Goal: Task Accomplishment & Management: Use online tool/utility

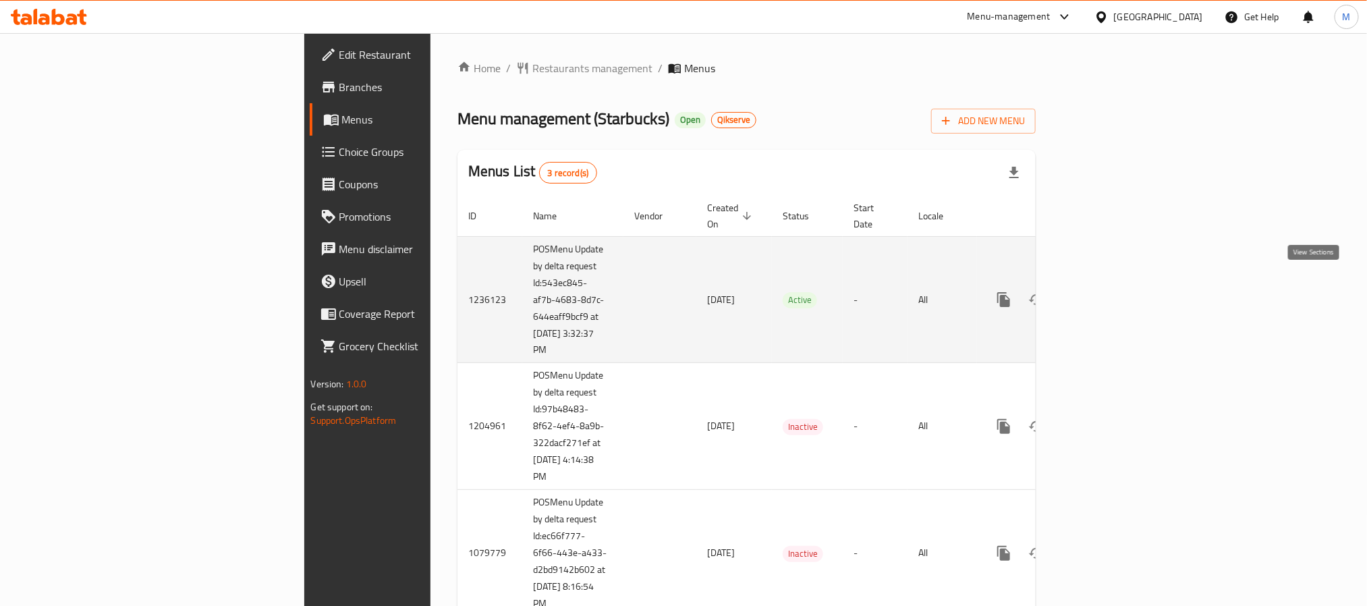
click at [1109, 291] on icon "enhanced table" at bounding box center [1101, 299] width 16 height 16
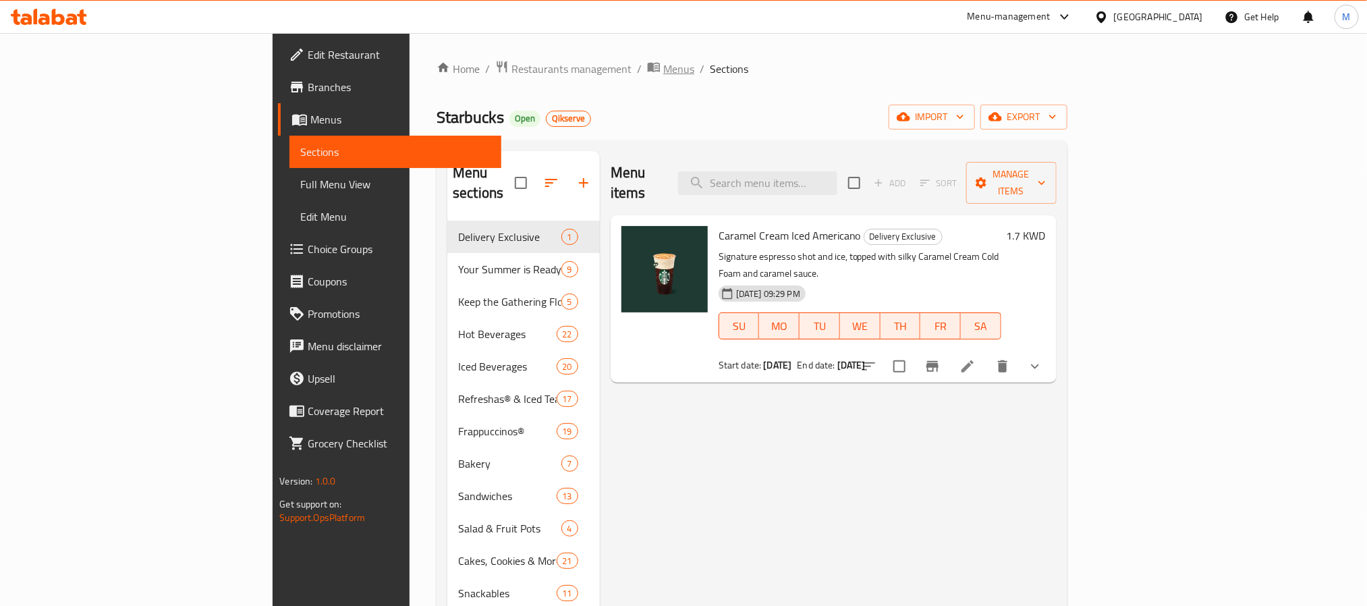
click at [663, 77] on span "Menus" at bounding box center [678, 69] width 31 height 16
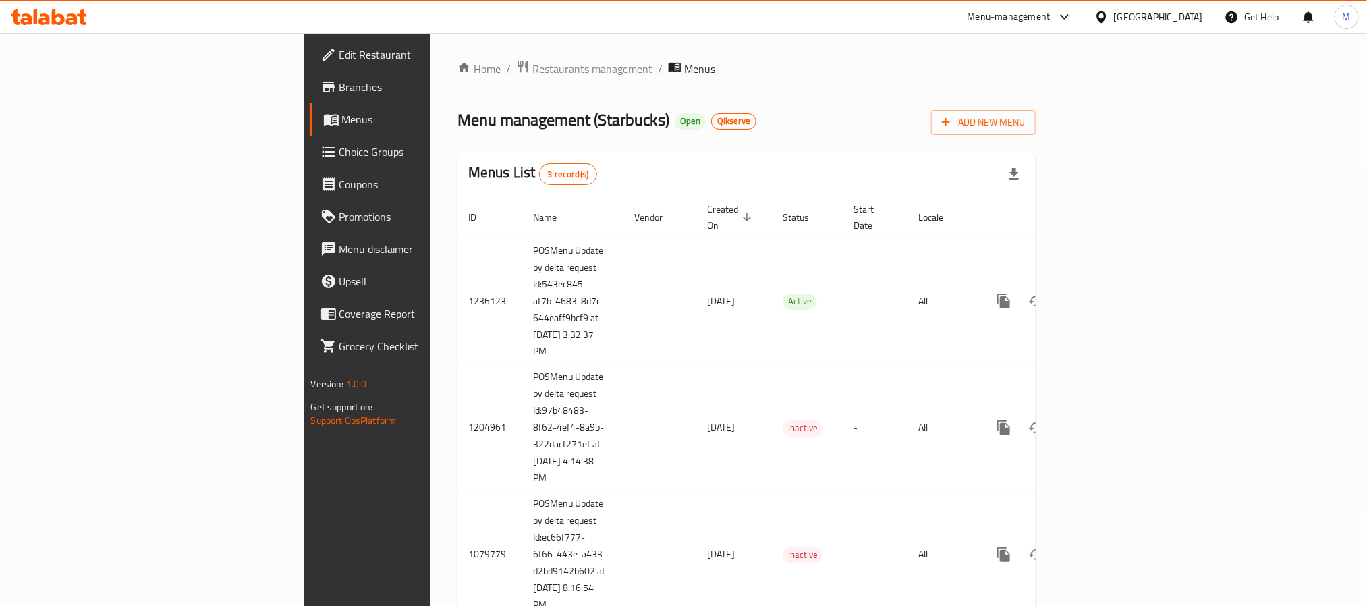
click at [532, 61] on span "Restaurants management" at bounding box center [592, 69] width 120 height 16
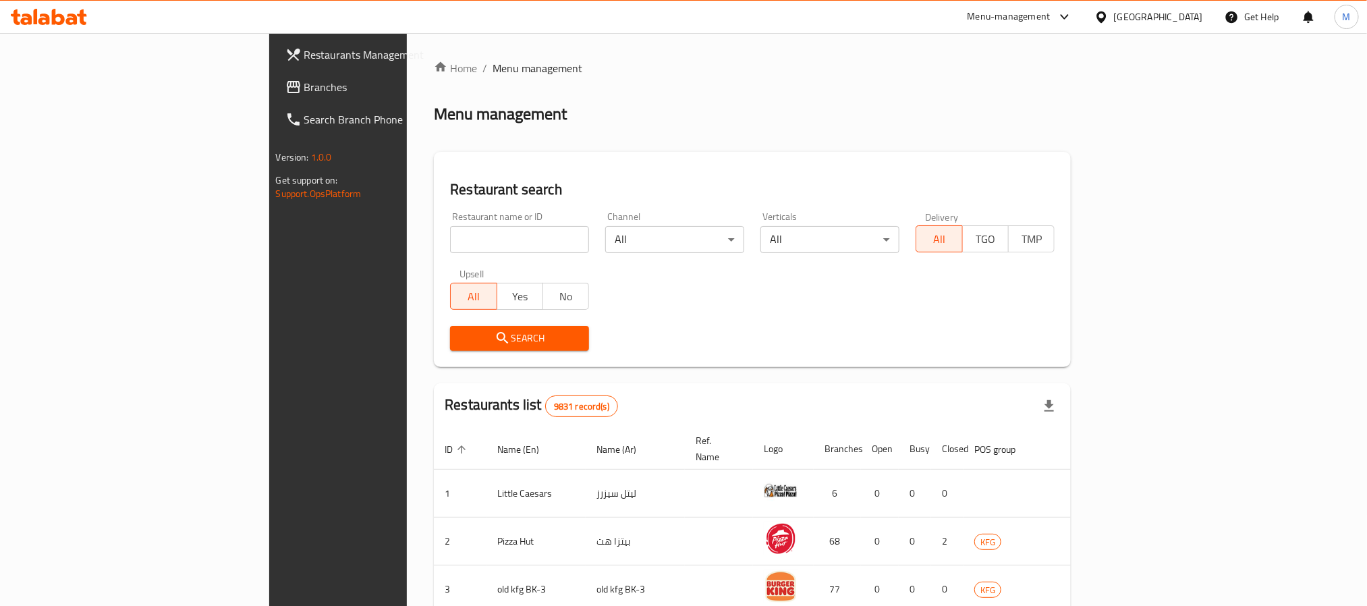
click at [304, 92] on span "Branches" at bounding box center [395, 87] width 182 height 16
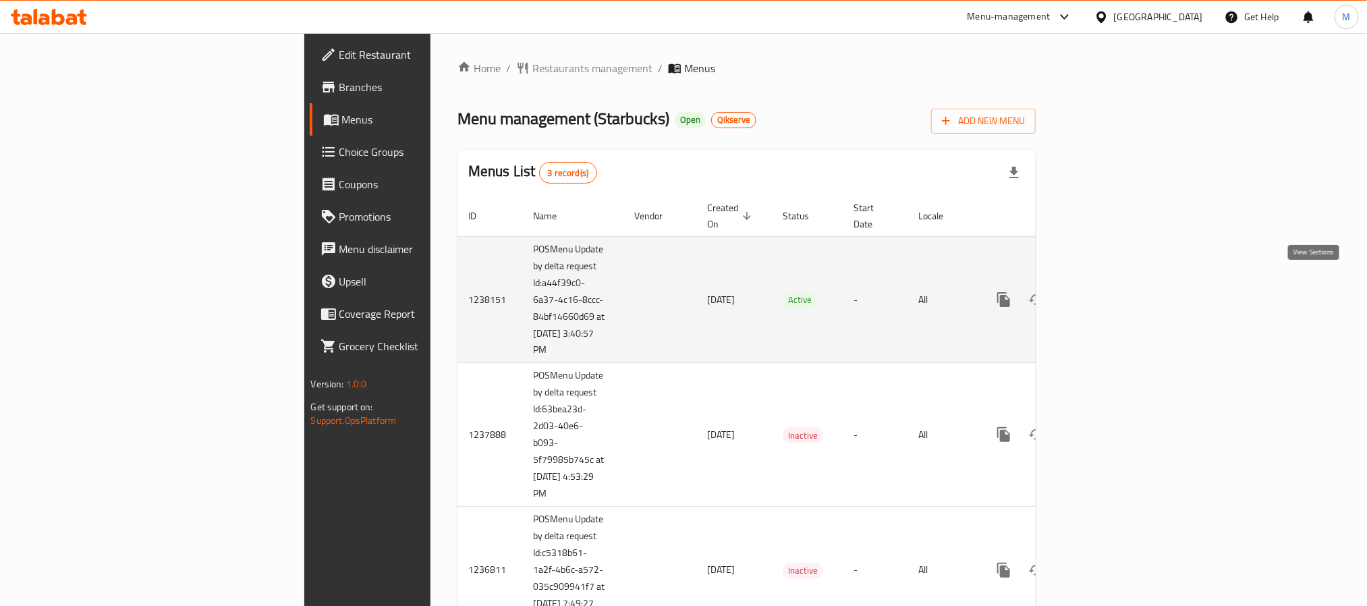
click at [1109, 291] on icon "enhanced table" at bounding box center [1101, 299] width 16 height 16
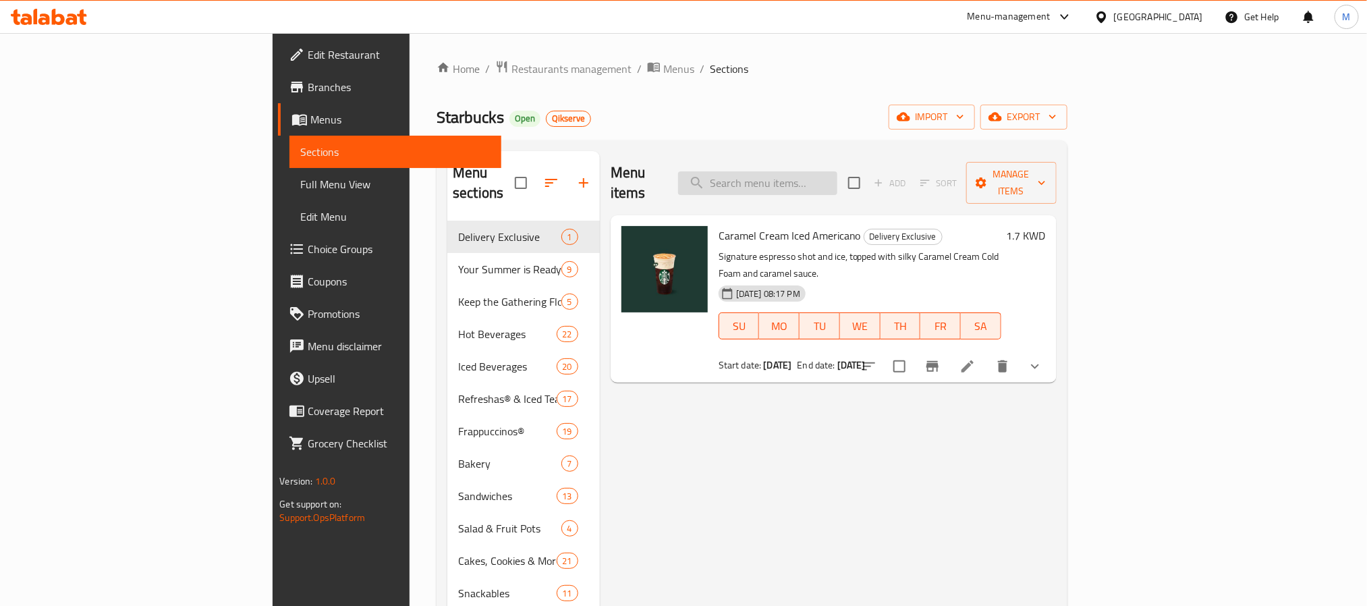
click at [830, 171] on input "search" at bounding box center [757, 183] width 159 height 24
paste input "Espresso Frappuccino"
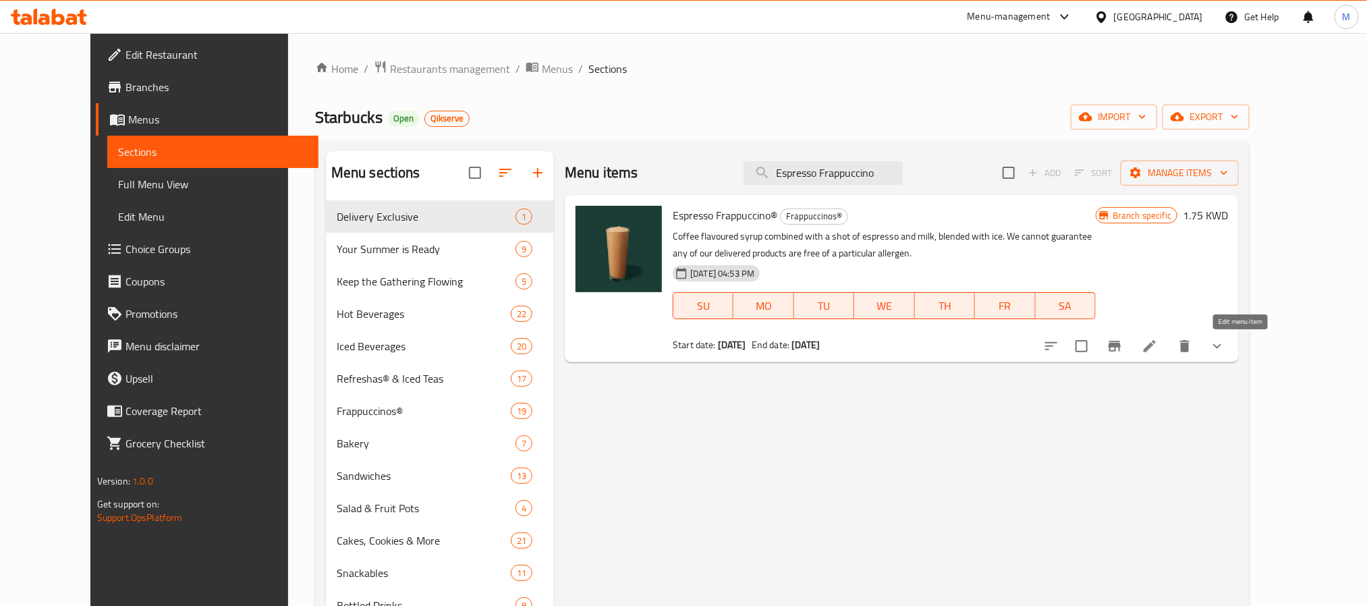
type input "Espresso Frappuccino"
click at [1158, 348] on icon at bounding box center [1149, 346] width 16 height 16
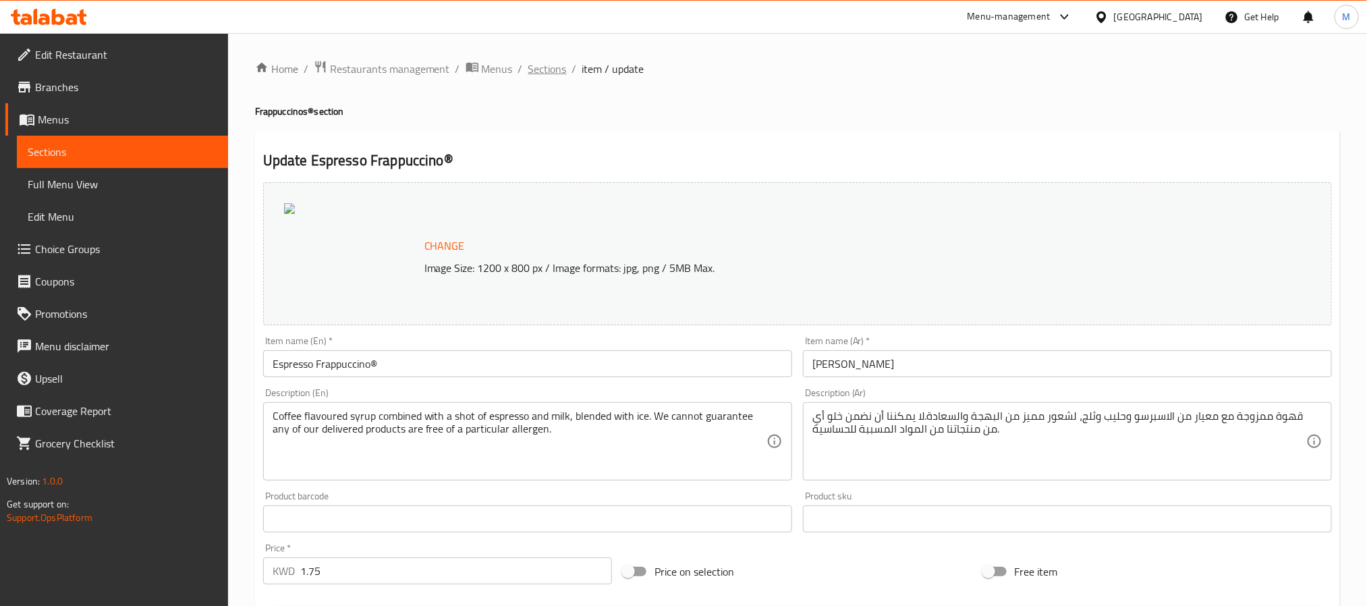
click at [553, 65] on span "Sections" at bounding box center [547, 69] width 38 height 16
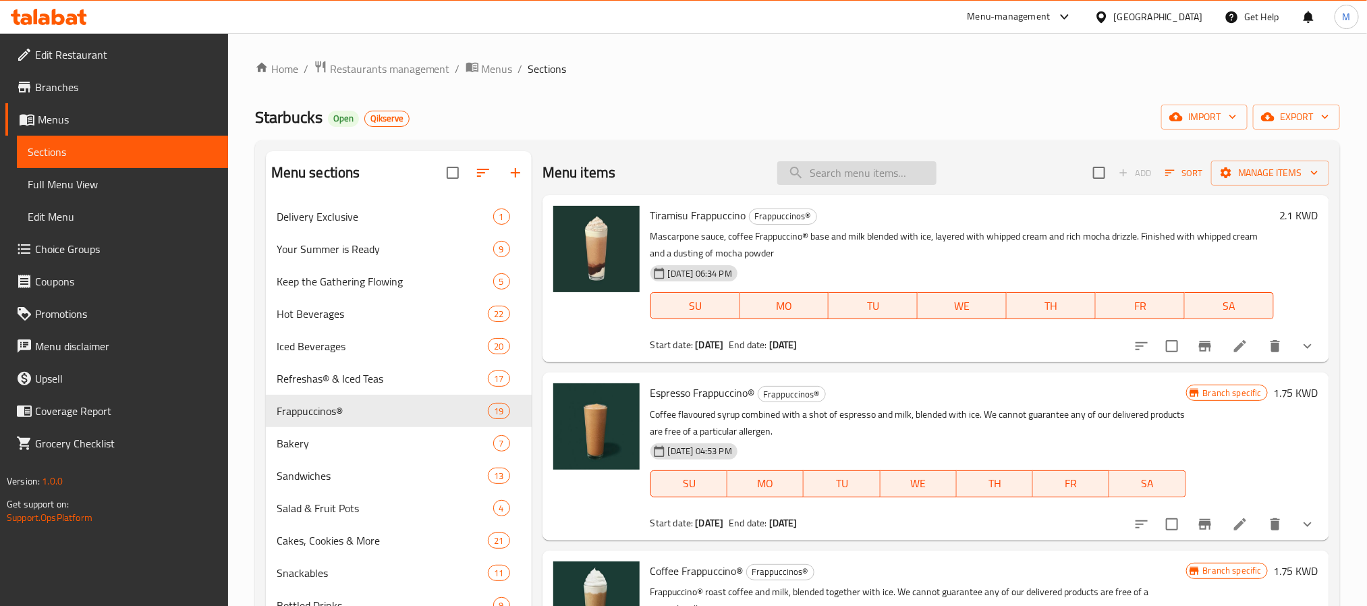
click at [826, 162] on input "search" at bounding box center [856, 173] width 159 height 24
paste input "Coffee Frappuccino"
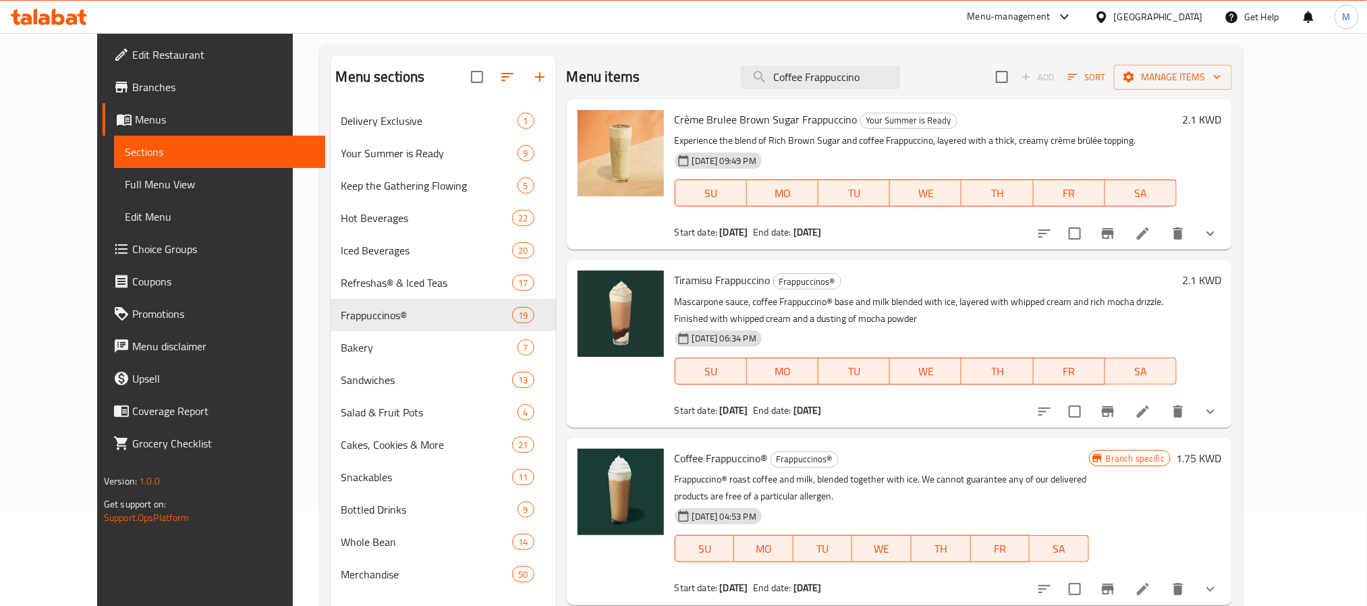
scroll to position [189, 0]
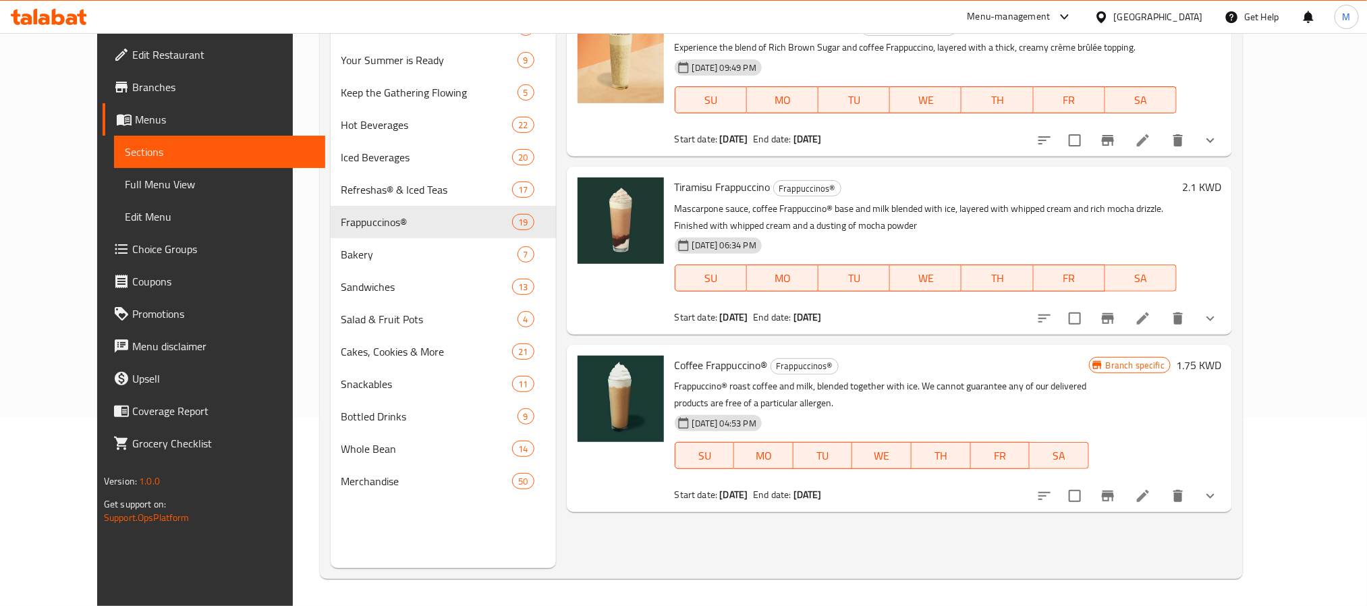
type input "Coffee Frappuccino"
click at [1149, 494] on icon at bounding box center [1143, 496] width 12 height 12
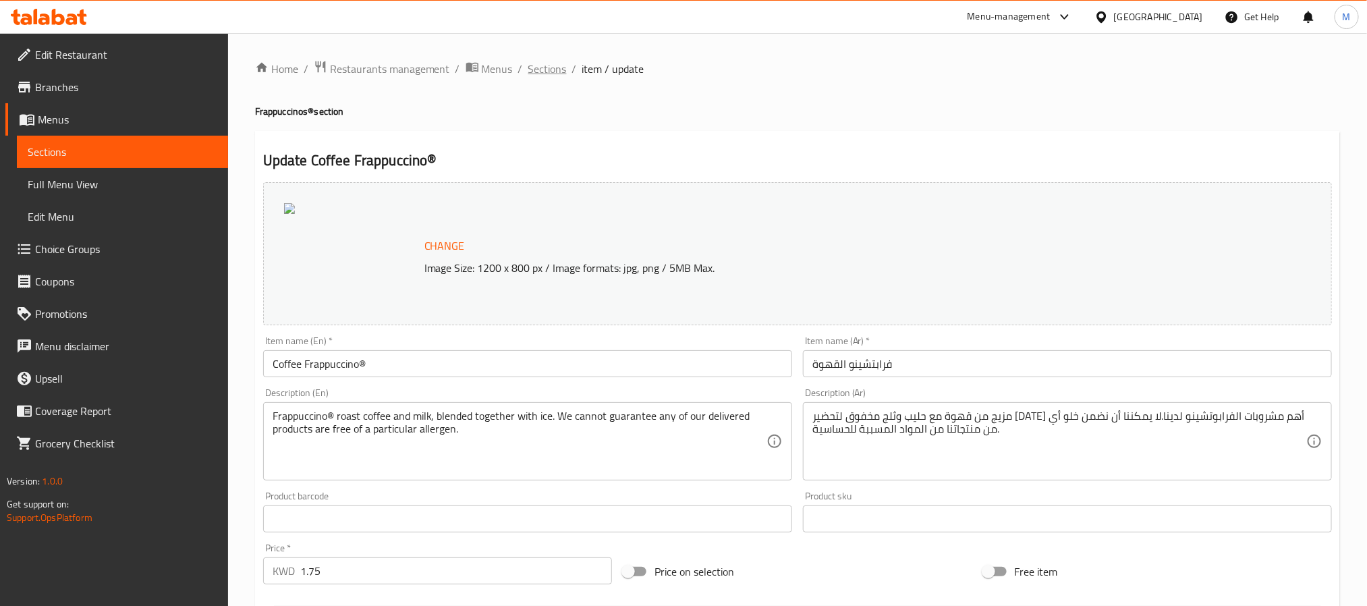
click at [547, 77] on span "Sections" at bounding box center [547, 69] width 38 height 16
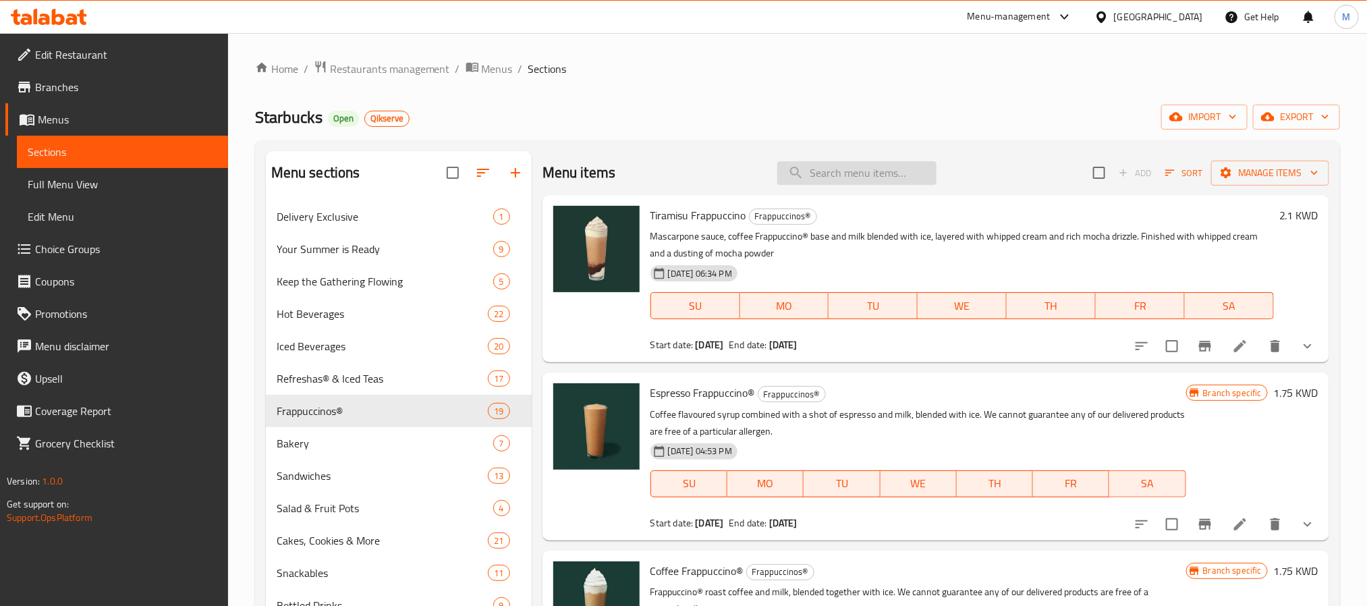
click at [834, 170] on input "search" at bounding box center [856, 173] width 159 height 24
paste input "Double Caramel Frappuccino"
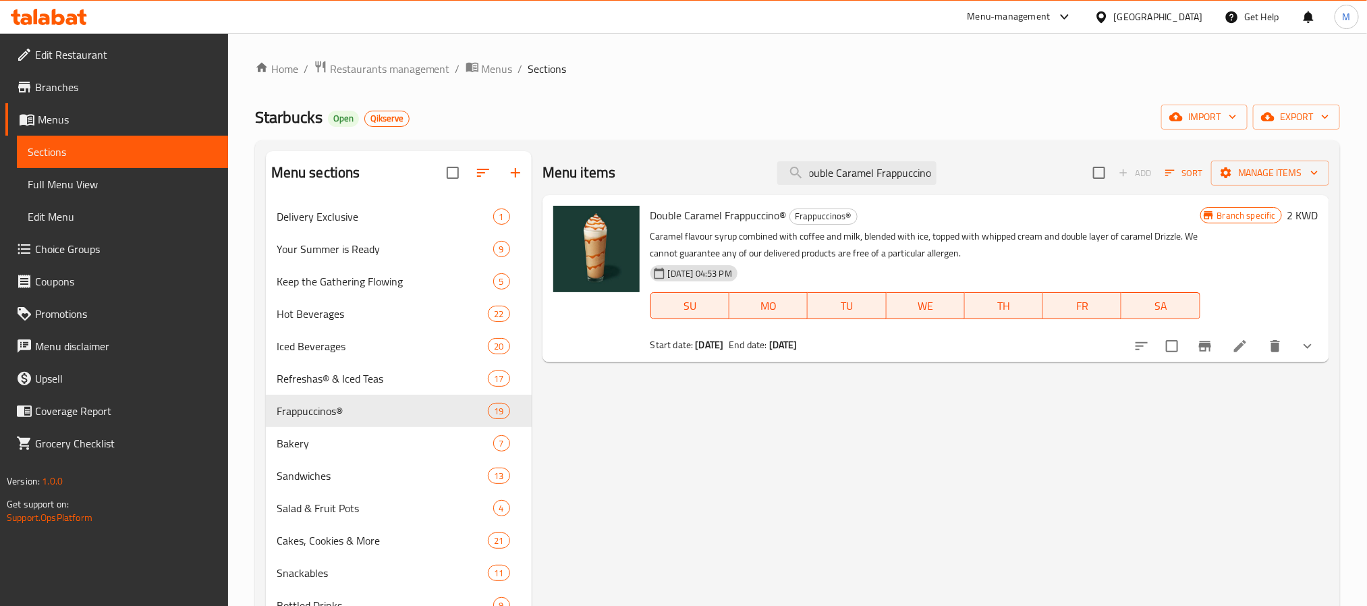
type input "Double Caramel Frappuccino"
click at [1251, 350] on li at bounding box center [1240, 346] width 38 height 24
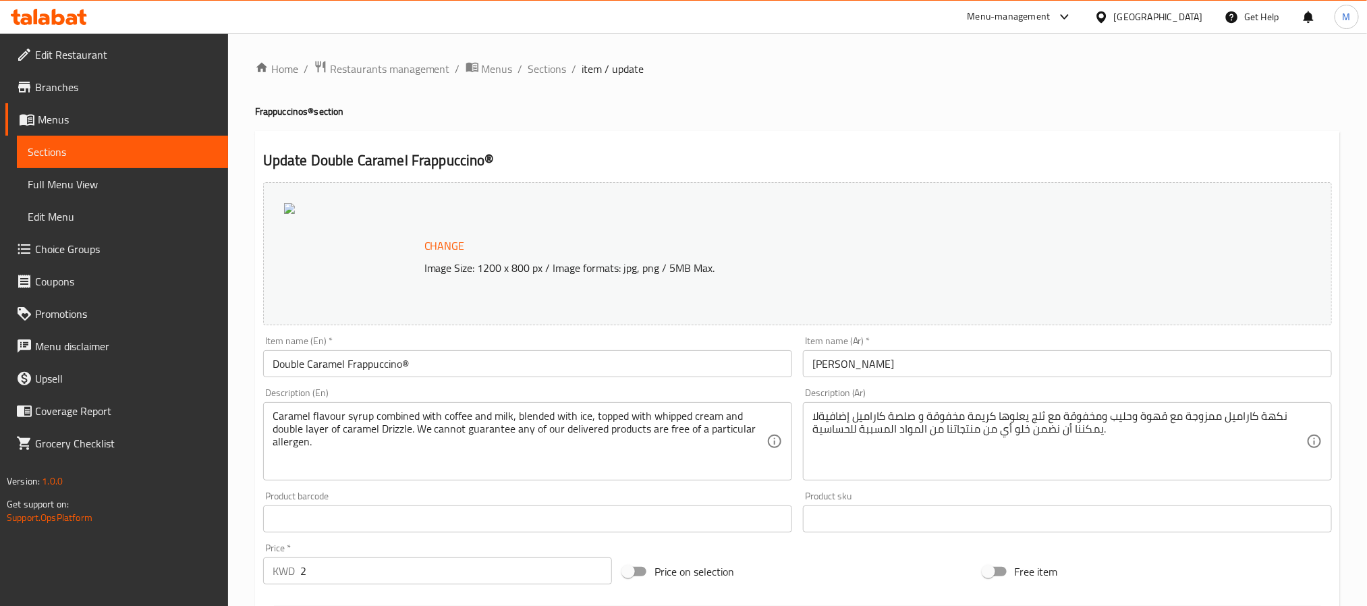
click at [553, 77] on span "Sections" at bounding box center [547, 69] width 38 height 16
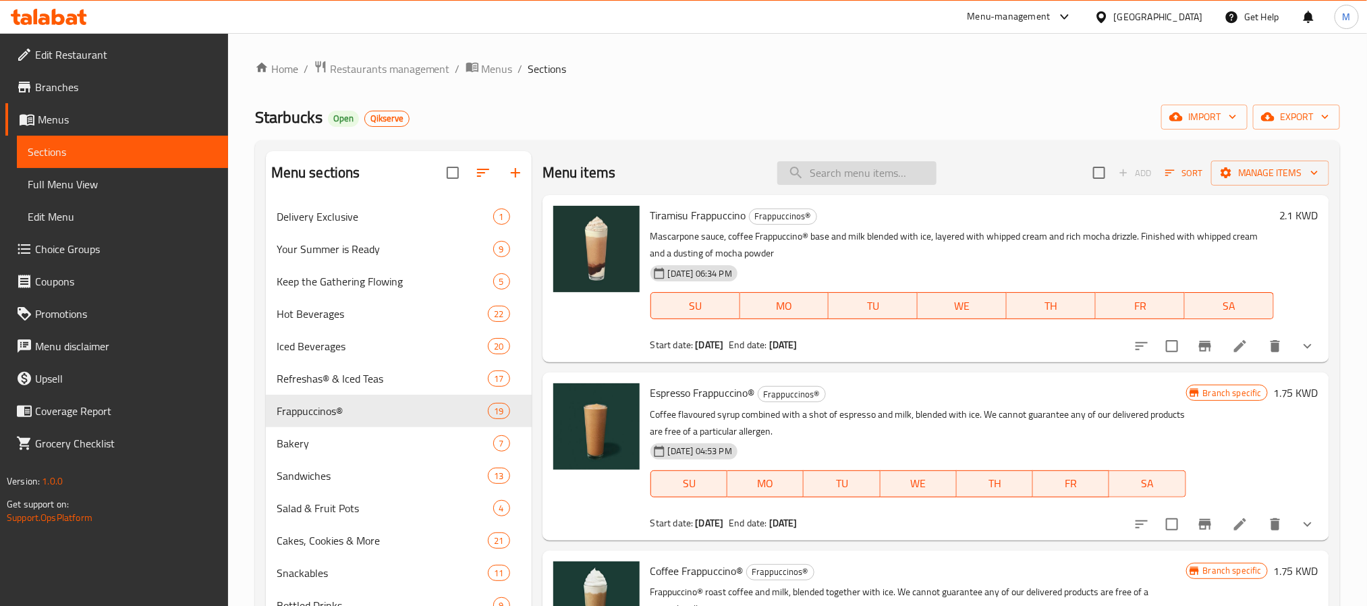
click at [886, 176] on input "search" at bounding box center [856, 173] width 159 height 24
paste input "White Chocolate Mocha Frappuccino"
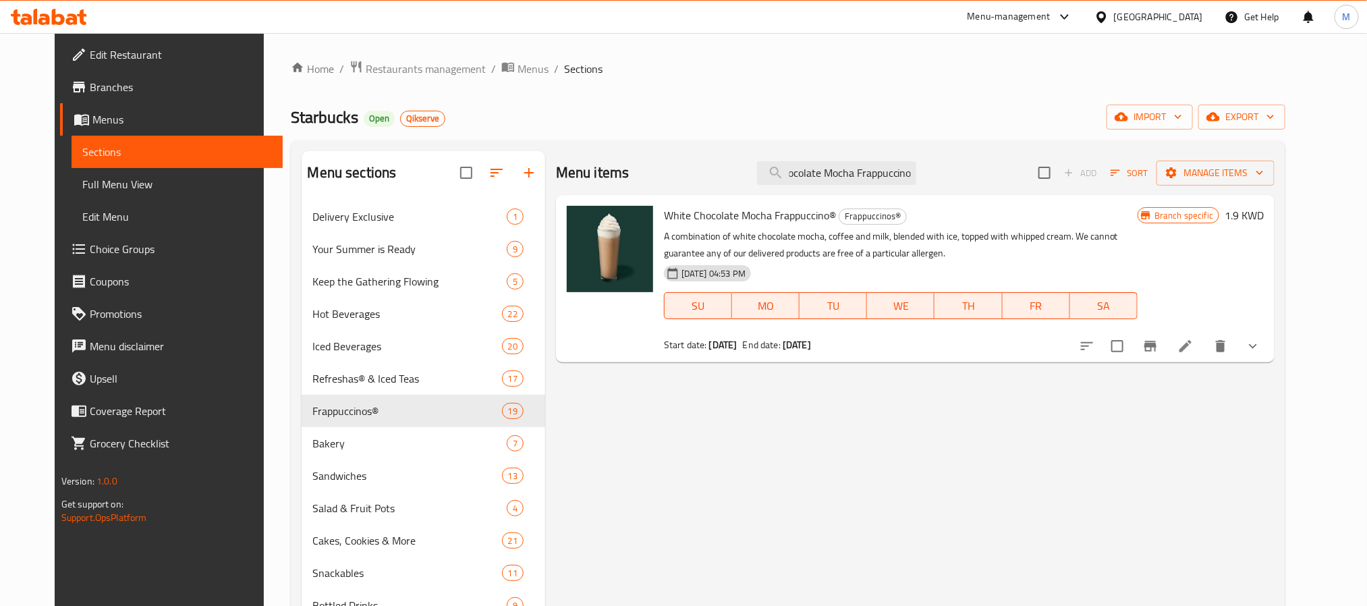
type input "White Chocolate Mocha Frappuccino"
click at [1235, 332] on div at bounding box center [1170, 346] width 198 height 32
click at [1193, 346] on icon at bounding box center [1185, 346] width 16 height 16
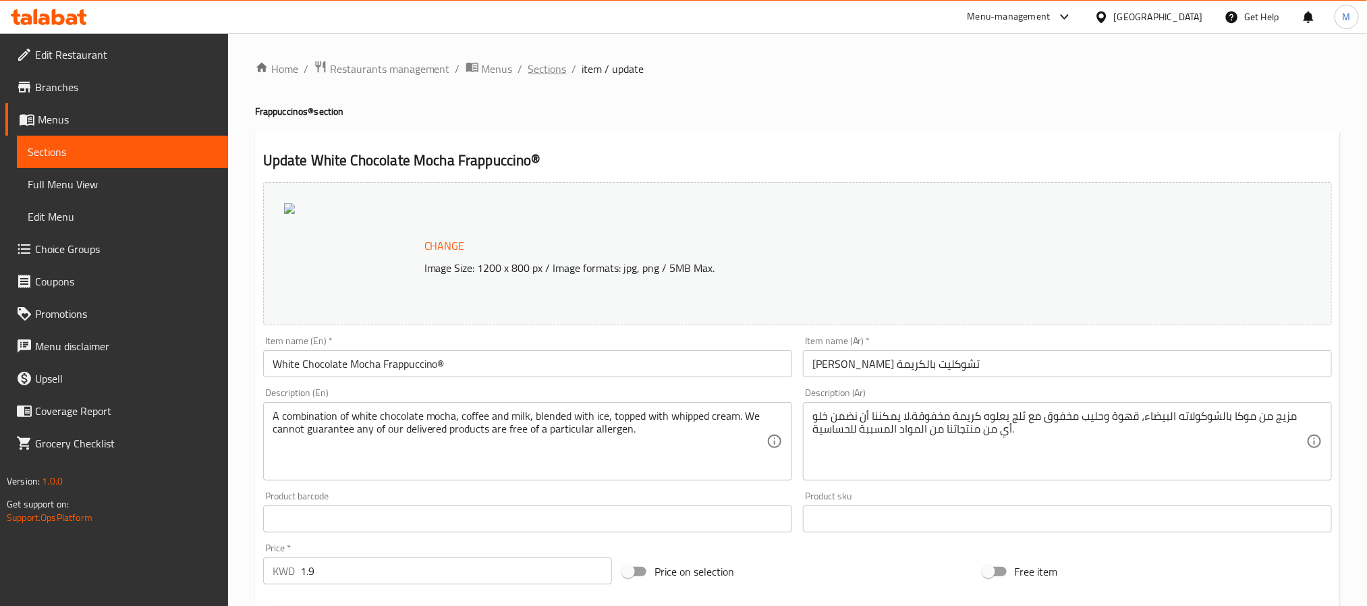
click at [544, 69] on span "Sections" at bounding box center [547, 69] width 38 height 16
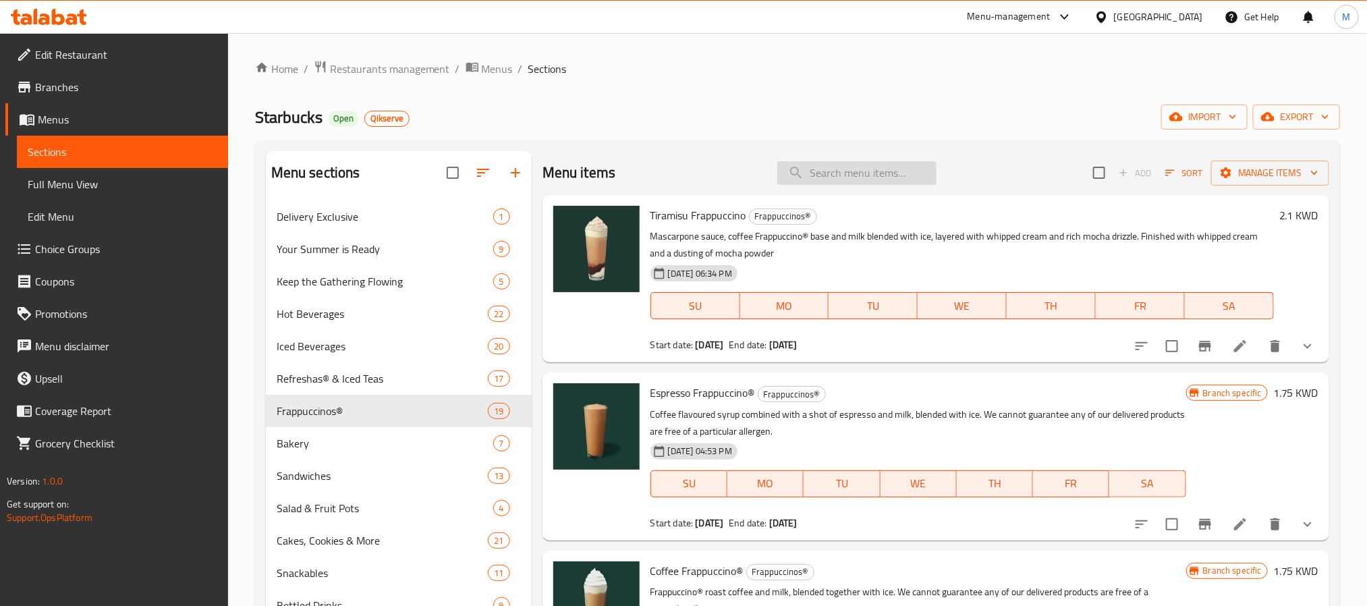
click at [886, 184] on input "search" at bounding box center [856, 173] width 159 height 24
paste input "[PERSON_NAME]"
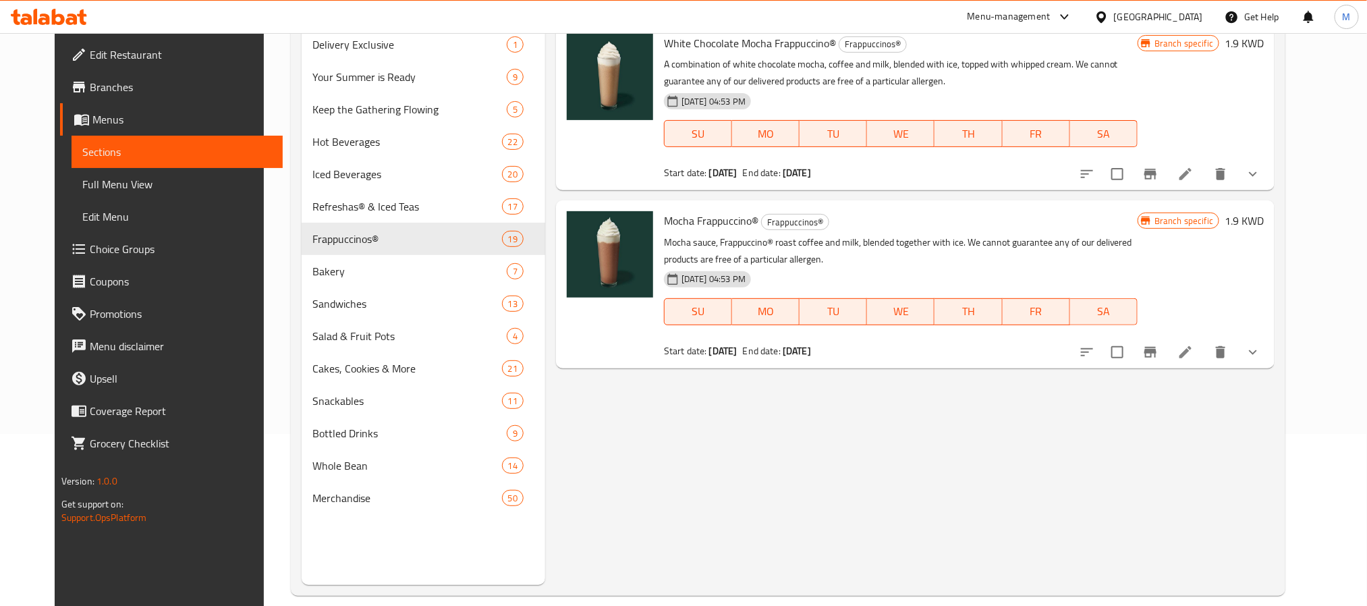
scroll to position [189, 0]
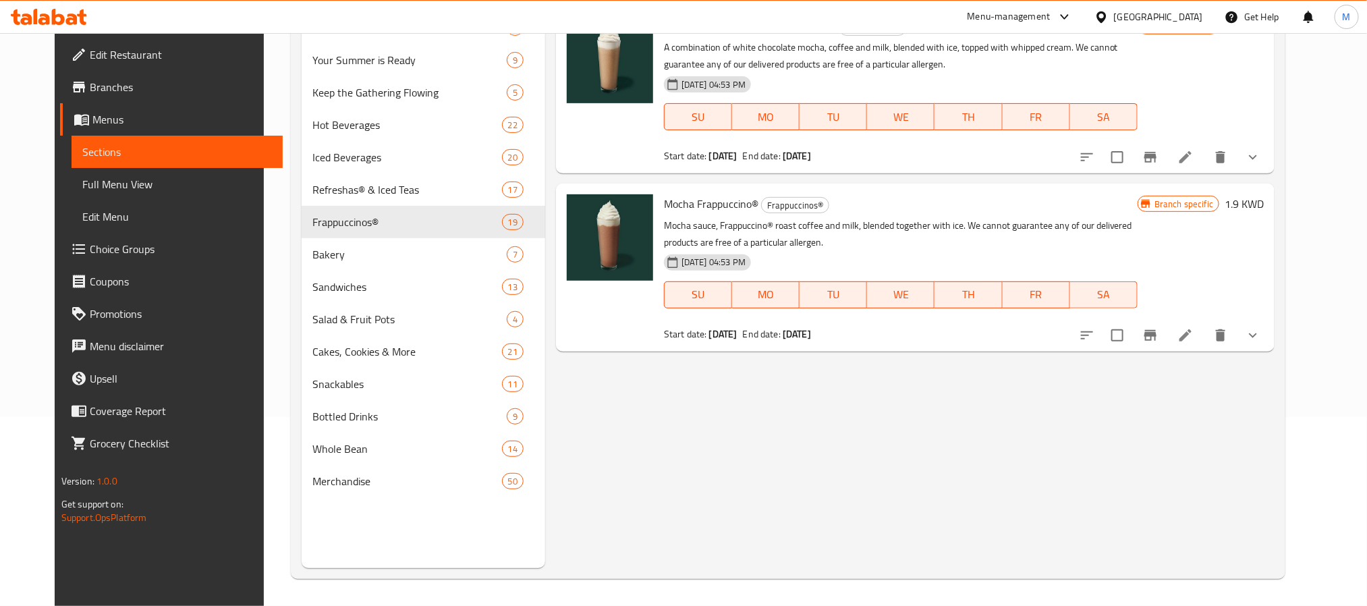
type input "[PERSON_NAME]"
click at [1204, 336] on li at bounding box center [1185, 335] width 38 height 24
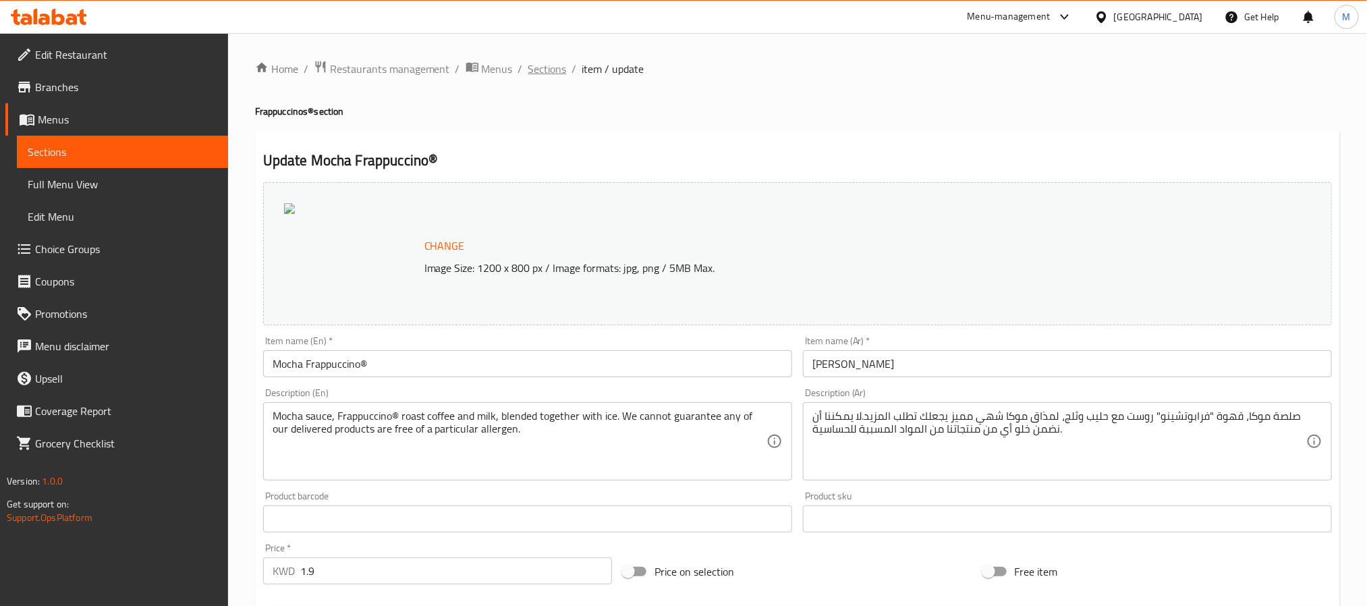
click at [528, 74] on span "Sections" at bounding box center [547, 69] width 38 height 16
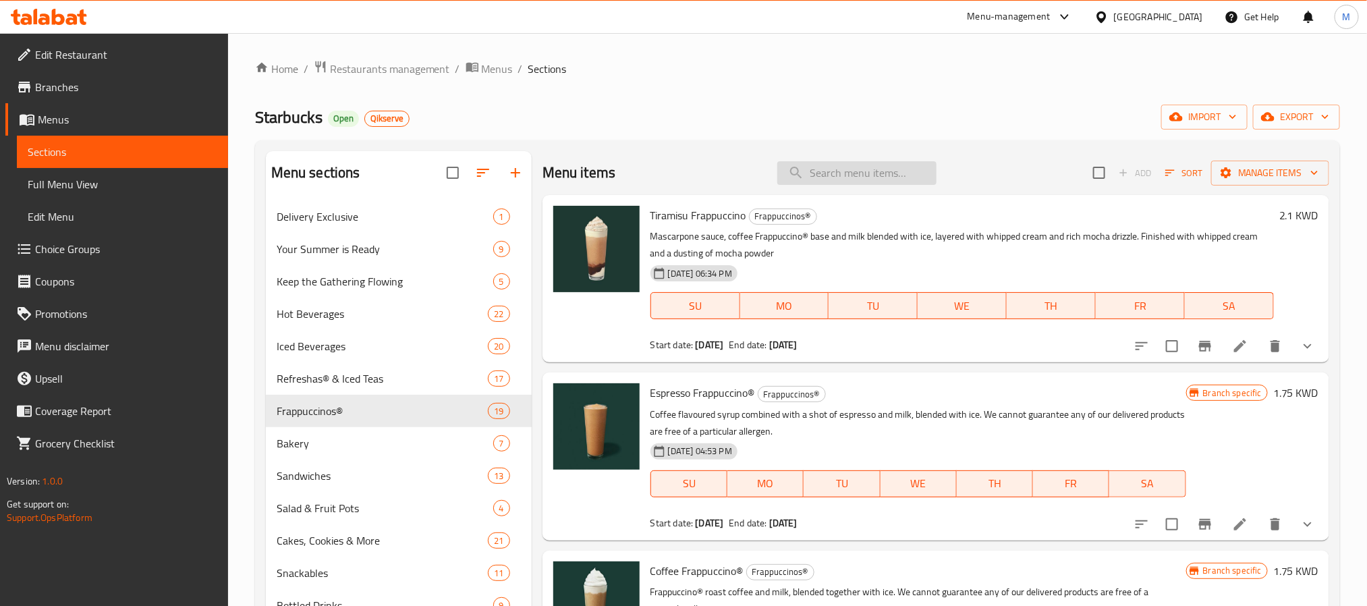
click at [824, 170] on input "search" at bounding box center [856, 173] width 159 height 24
paste input "Java Chip Frappuccino"
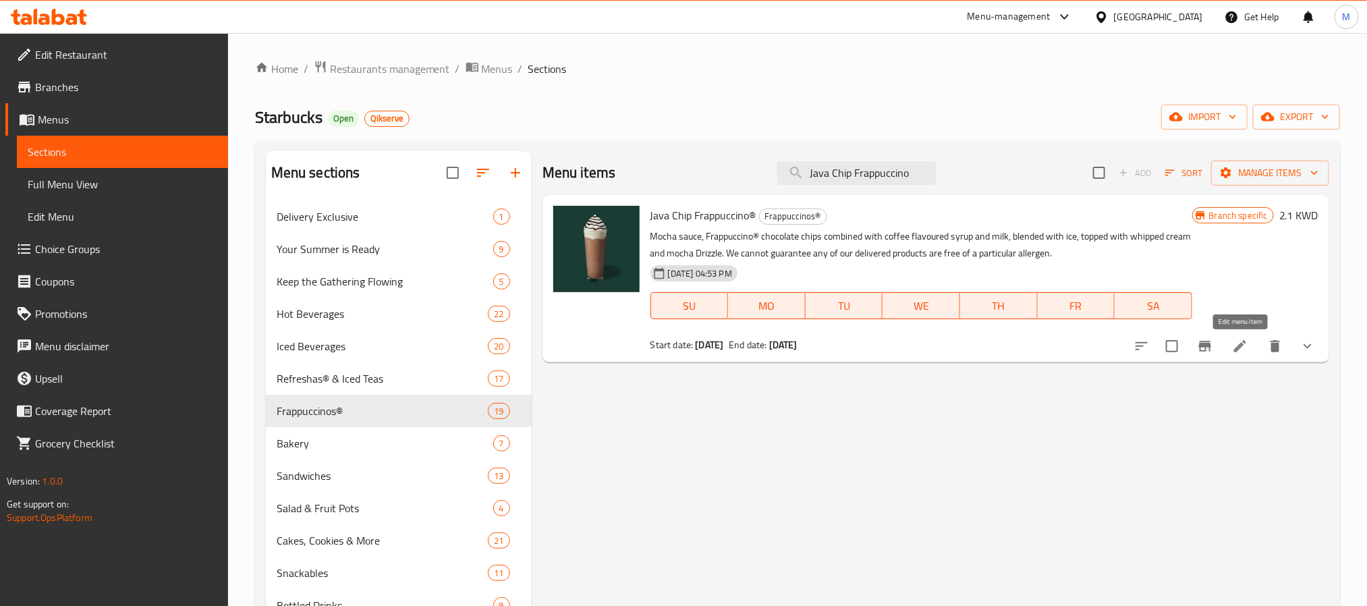
type input "Java Chip Frappuccino"
click at [1239, 347] on icon at bounding box center [1240, 346] width 12 height 12
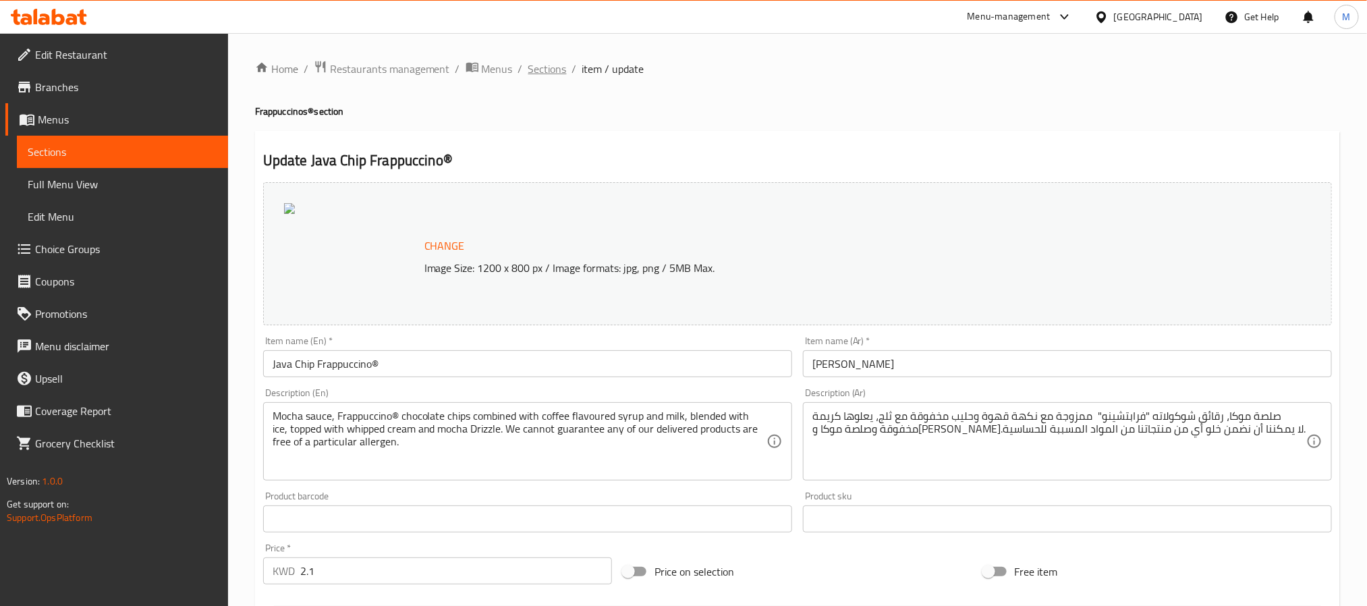
click at [547, 74] on span "Sections" at bounding box center [547, 69] width 38 height 16
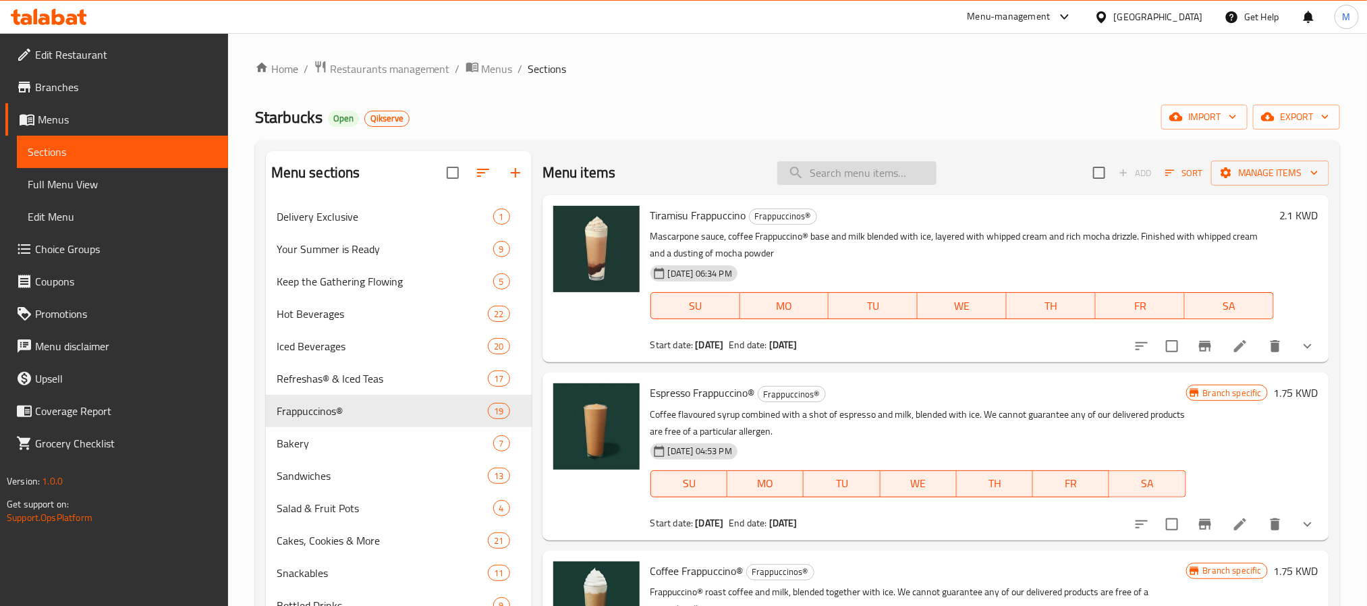
click at [864, 185] on input "search" at bounding box center [856, 173] width 159 height 24
paste input "White Chocolate Mocha Chip Frappuccino"
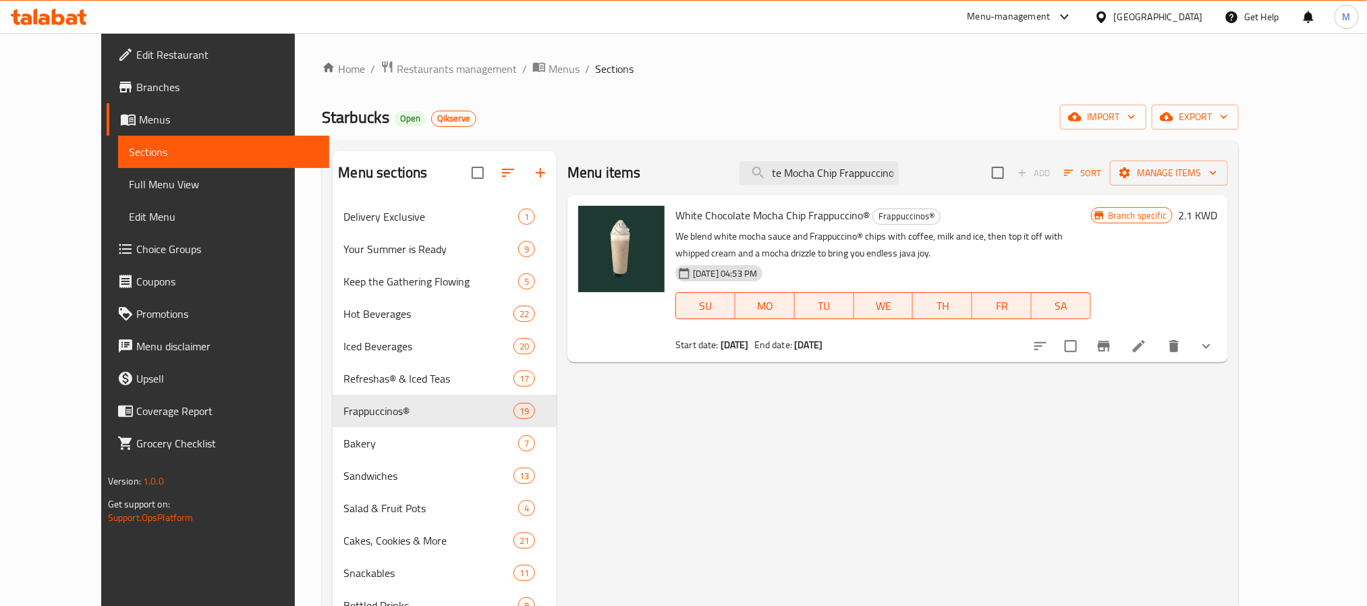
type input "White Chocolate Mocha Chip Frappuccino"
click at [1147, 352] on icon at bounding box center [1139, 346] width 16 height 16
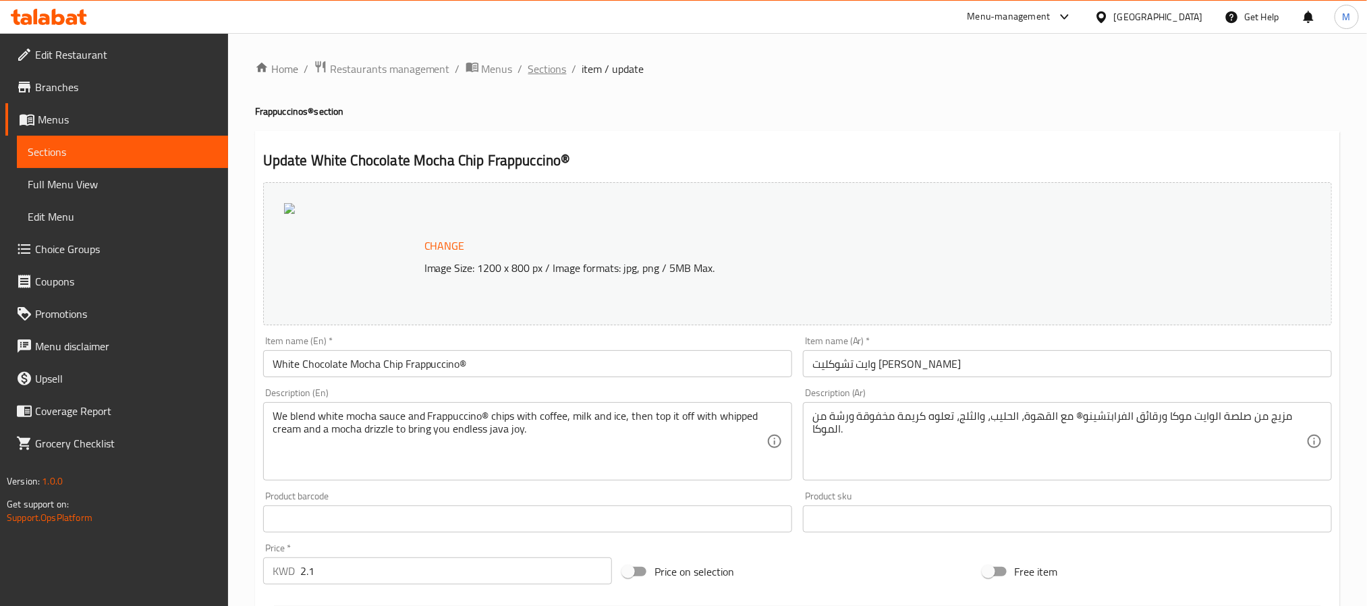
click at [541, 75] on span "Sections" at bounding box center [547, 69] width 38 height 16
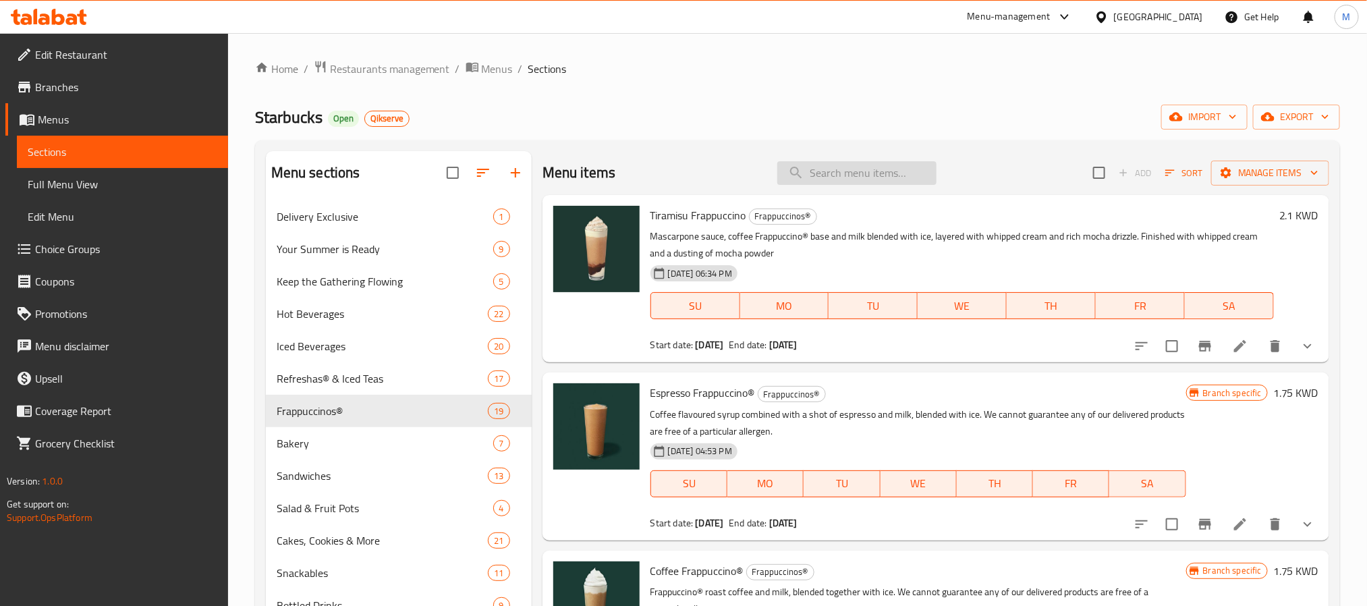
click at [800, 168] on input "search" at bounding box center [856, 173] width 159 height 24
paste input "Dulce De Leche Frappuccino"
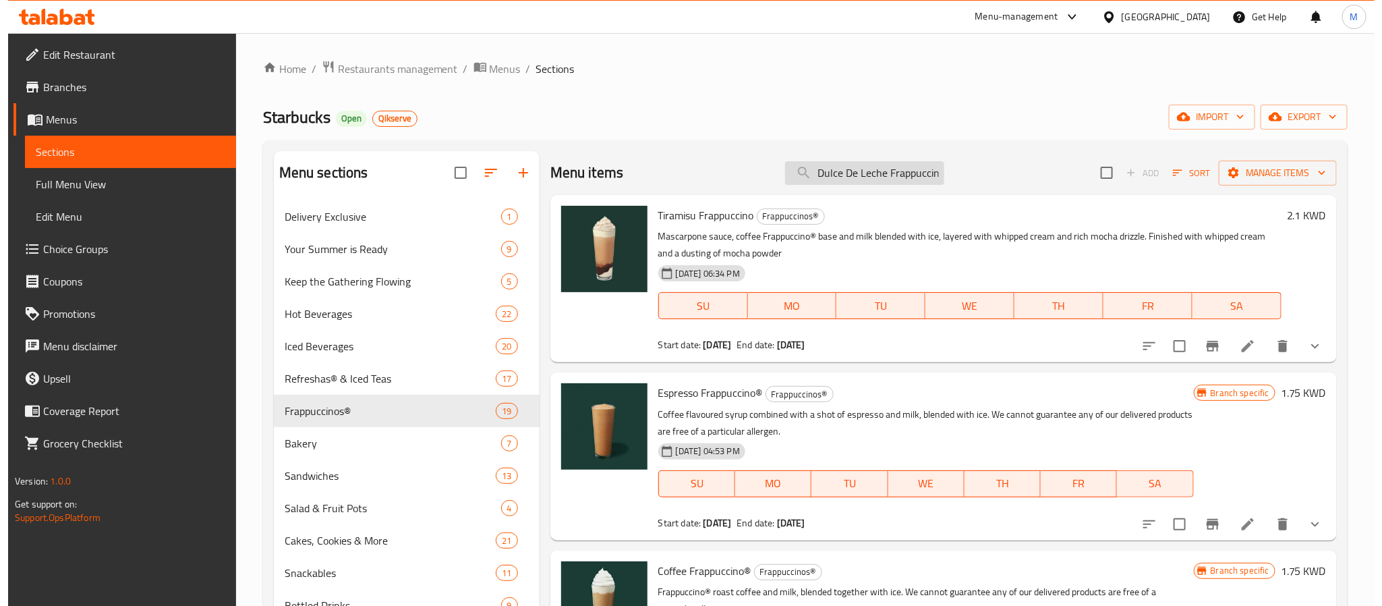
scroll to position [0, 5]
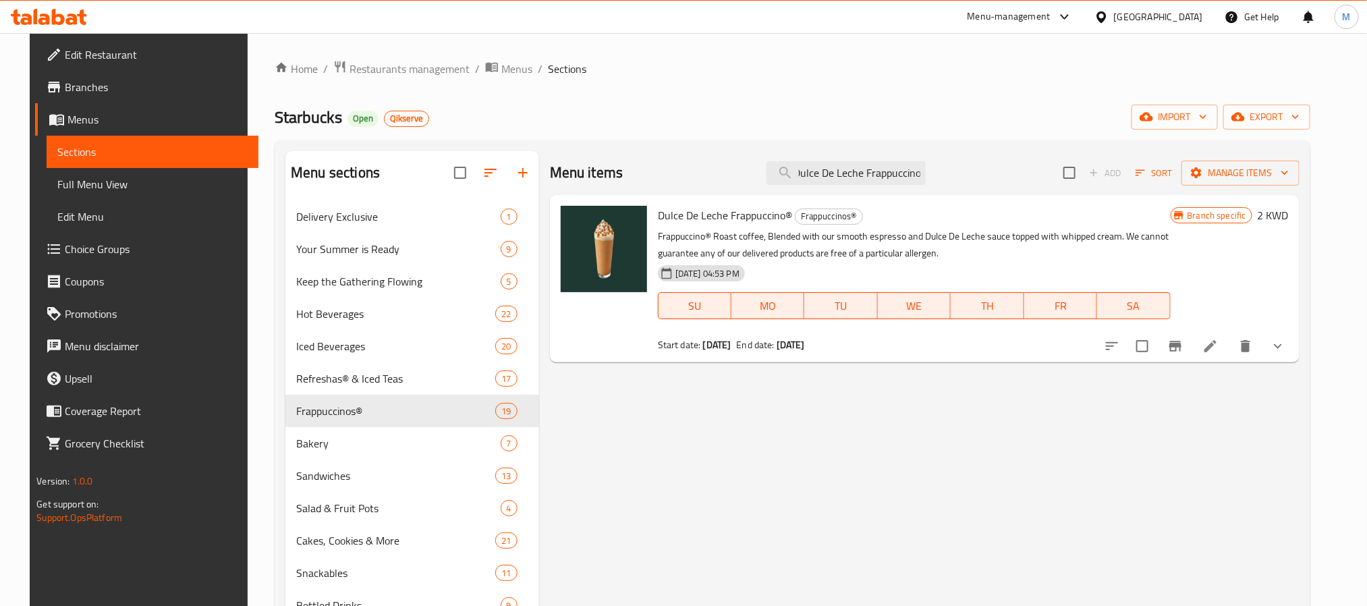
type input "Dulce De Leche Frappuccino"
click at [1218, 347] on icon at bounding box center [1210, 346] width 16 height 16
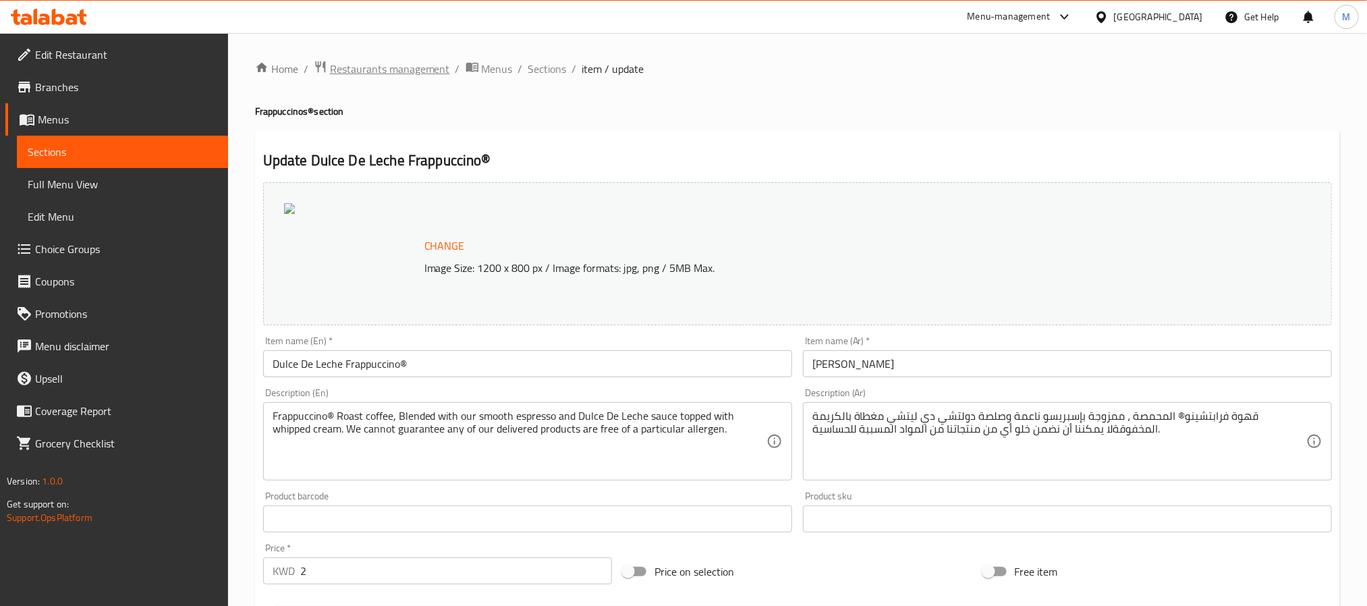
click at [391, 69] on span "Restaurants management" at bounding box center [390, 69] width 120 height 16
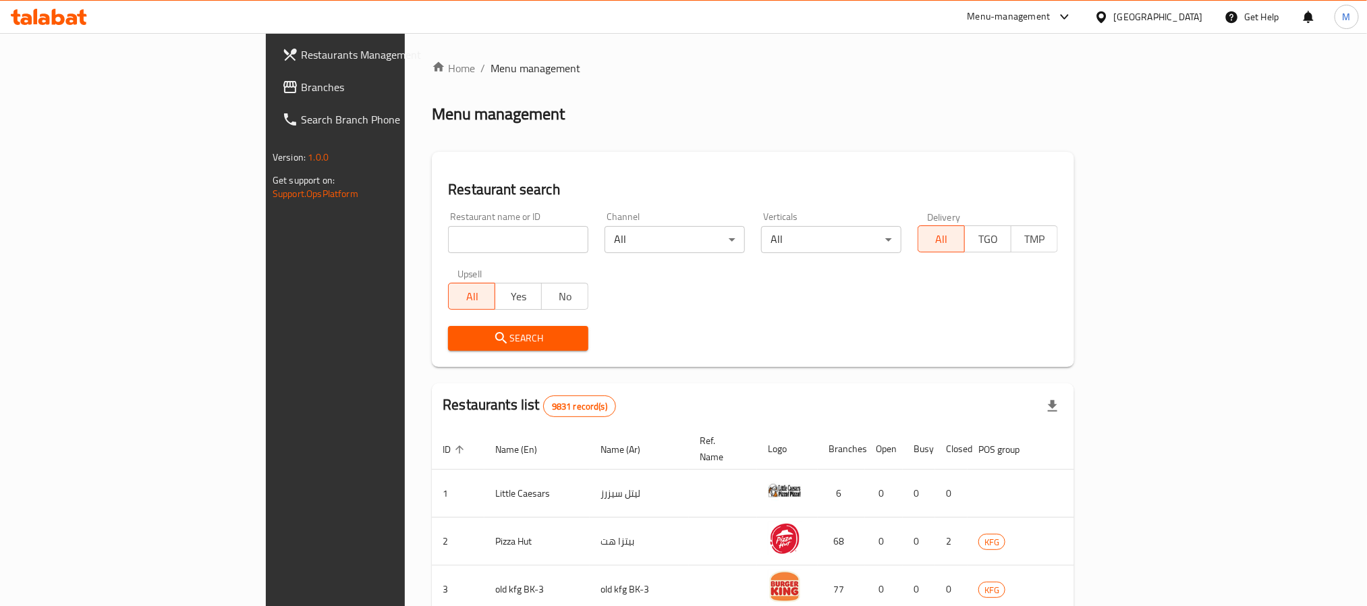
click at [301, 89] on span "Branches" at bounding box center [392, 87] width 182 height 16
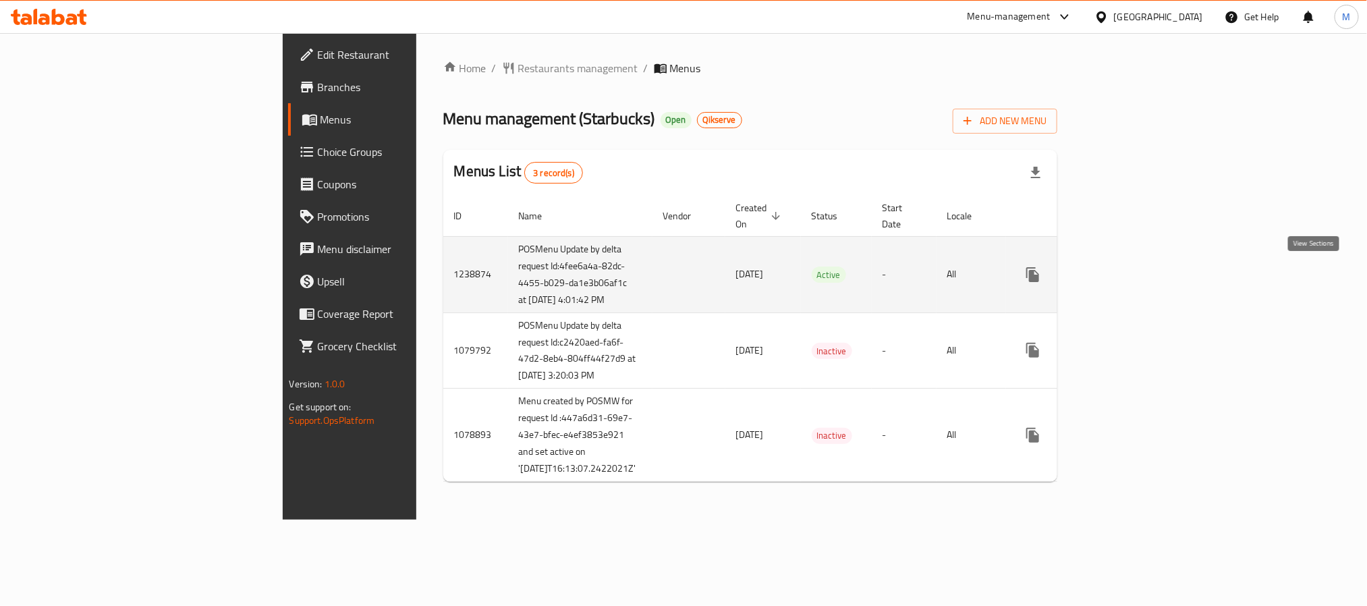
click at [1138, 276] on icon "enhanced table" at bounding box center [1130, 274] width 16 height 16
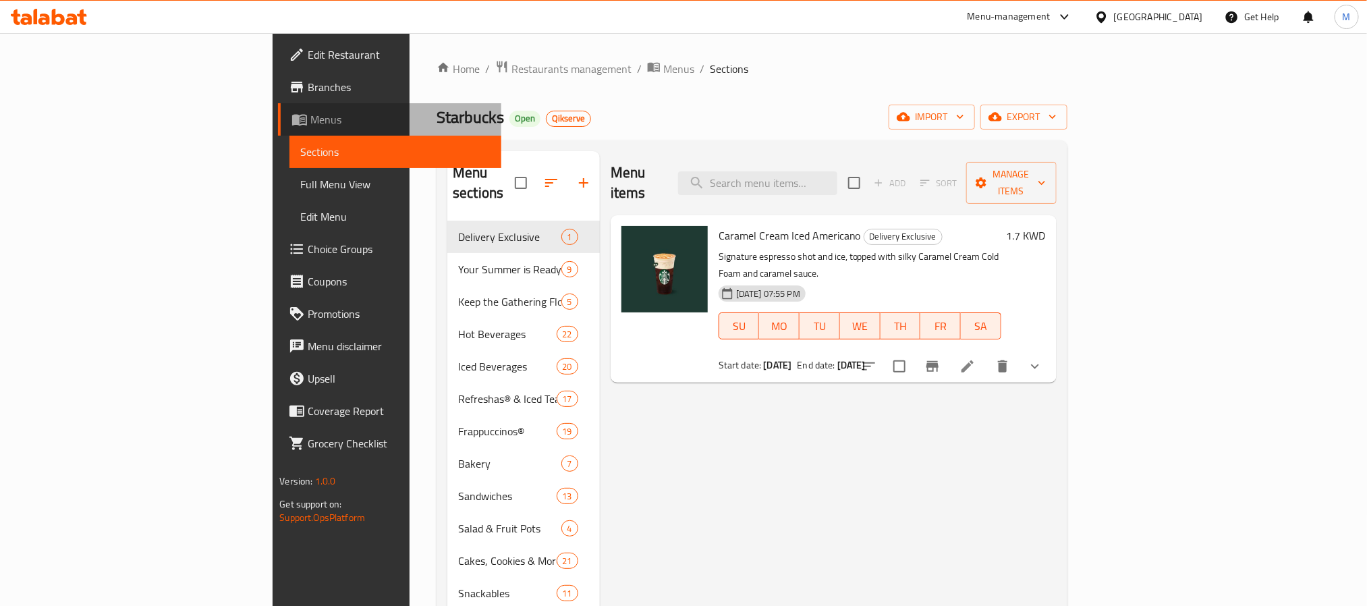
click at [310, 124] on span "Menus" at bounding box center [399, 119] width 179 height 16
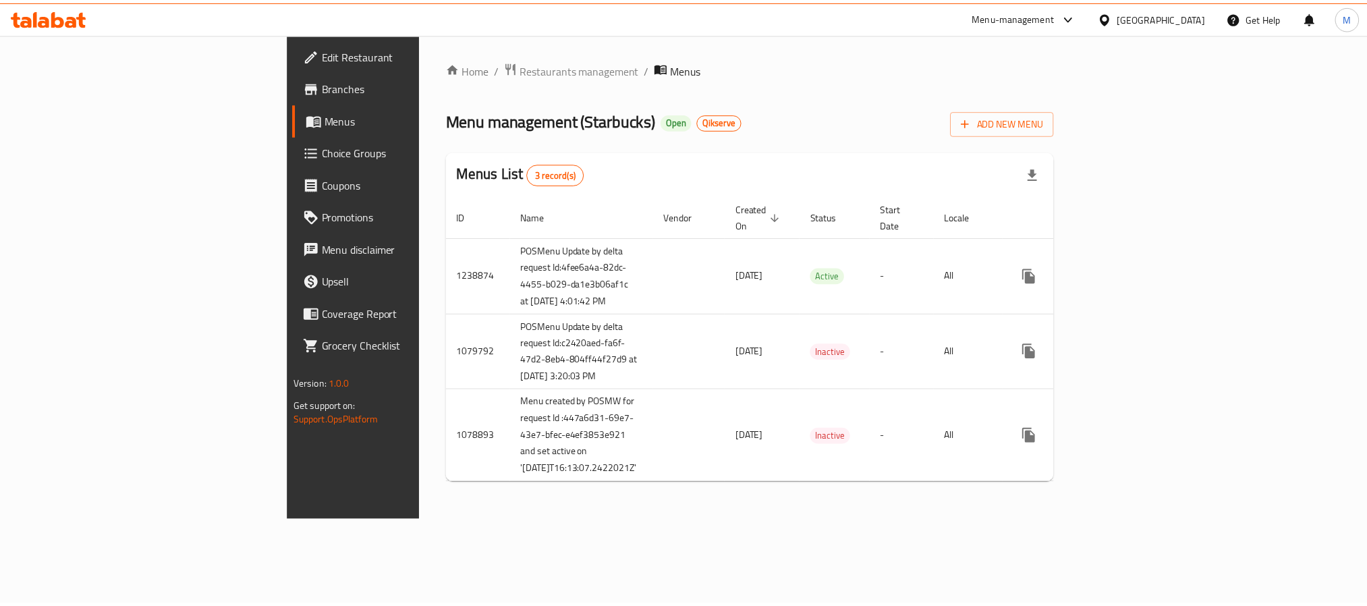
scroll to position [2, 0]
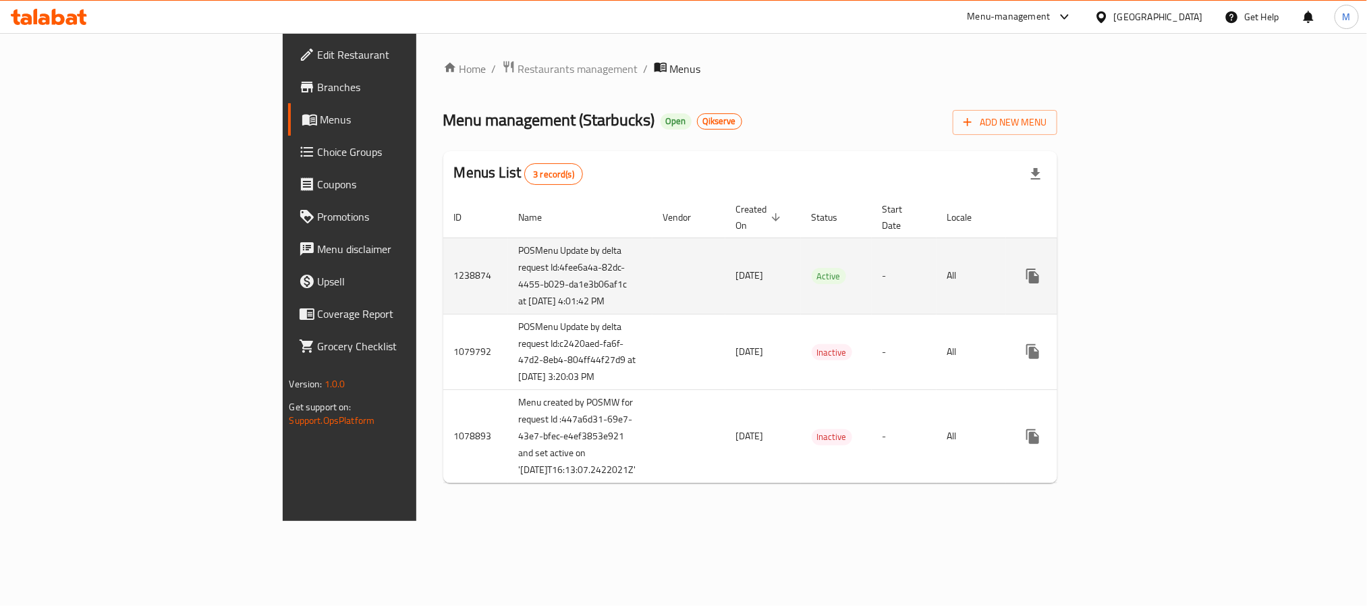
click at [872, 281] on td "-" at bounding box center [904, 275] width 65 height 76
click at [1138, 275] on icon "enhanced table" at bounding box center [1130, 276] width 16 height 16
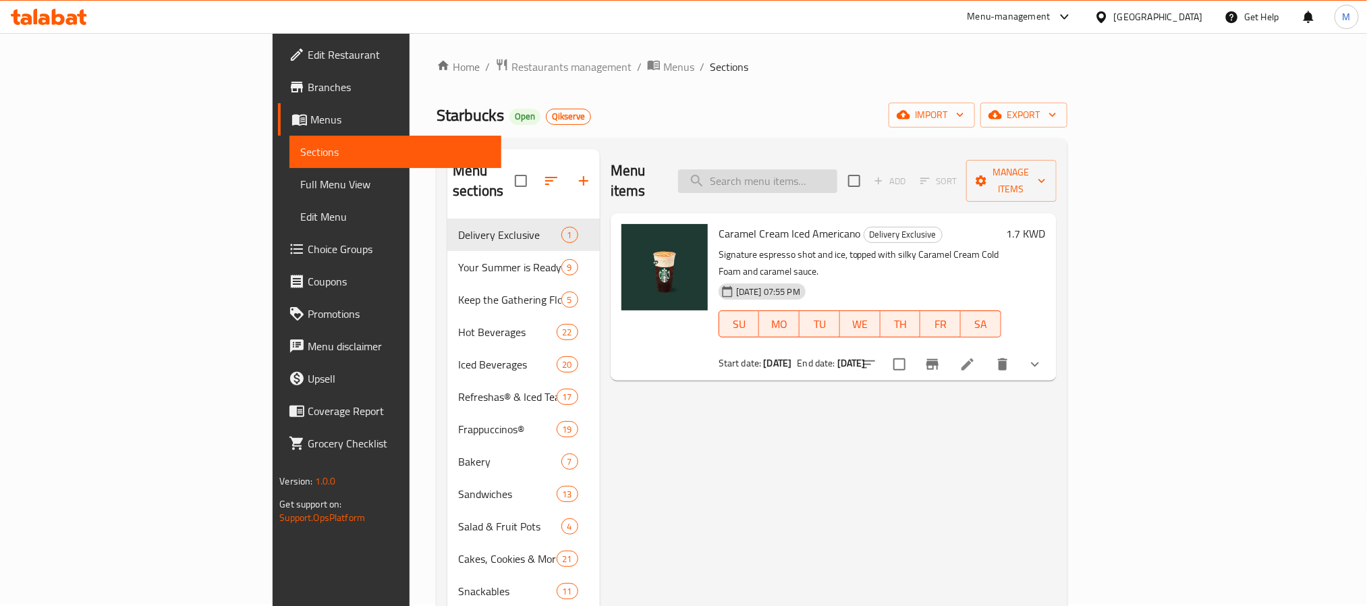
click at [837, 169] on input "search" at bounding box center [757, 181] width 159 height 24
paste input "Espresso Frappuccino"
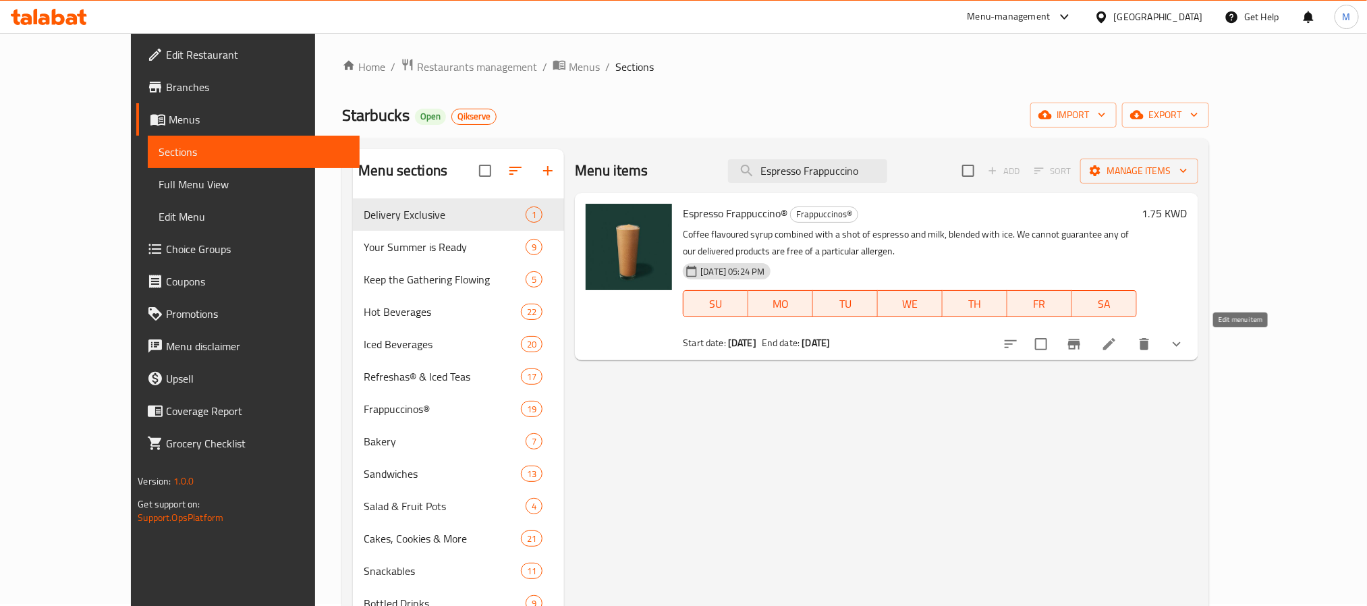
type input "Espresso Frappuccino"
click at [1117, 345] on icon at bounding box center [1109, 344] width 16 height 16
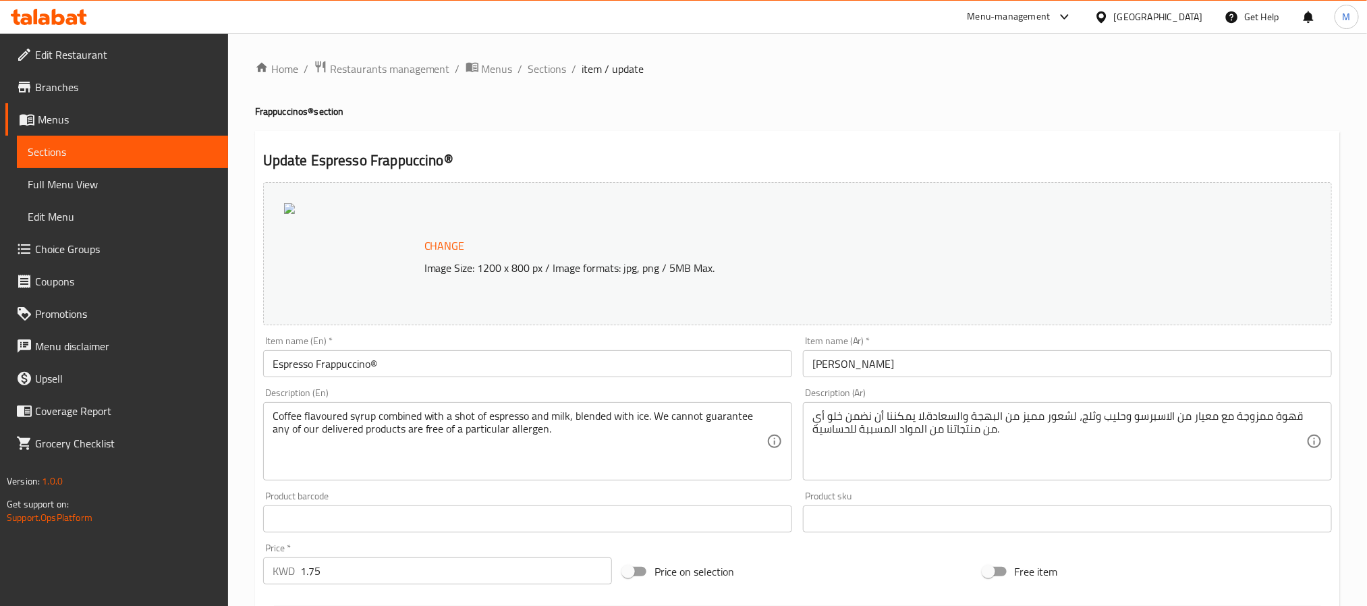
drag, startPoint x: 535, startPoint y: 65, endPoint x: 559, endPoint y: 79, distance: 27.8
click at [535, 67] on span "Sections" at bounding box center [547, 69] width 38 height 16
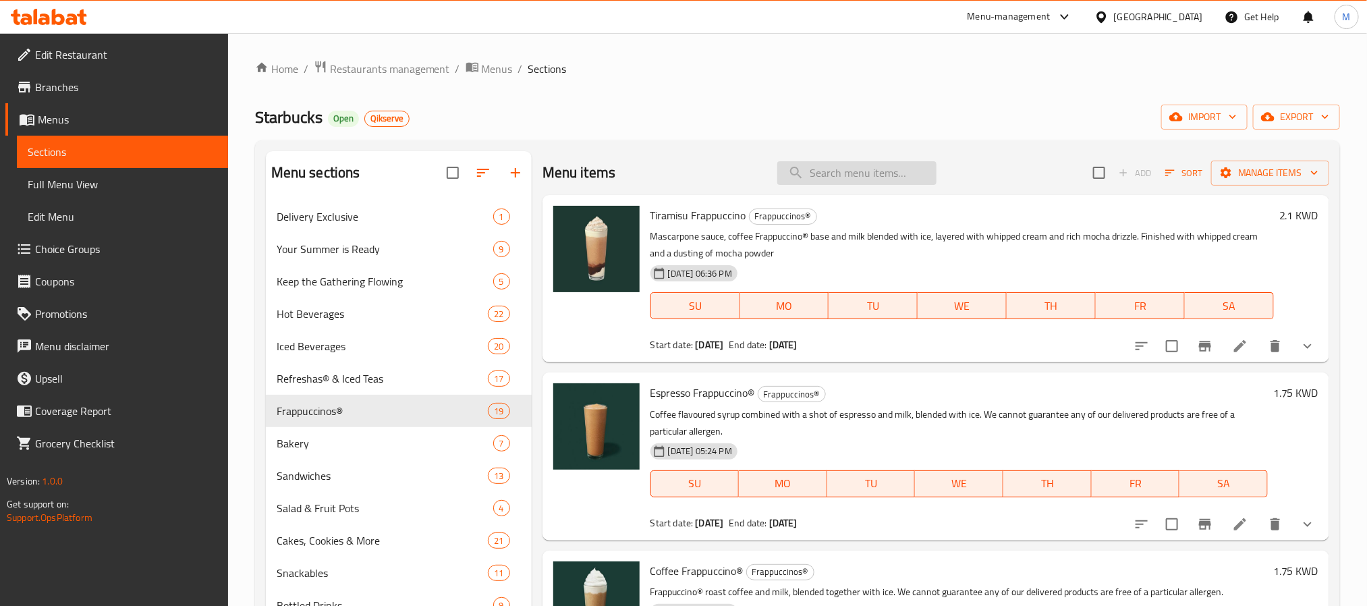
click at [818, 183] on input "search" at bounding box center [856, 173] width 159 height 24
paste input "Coffee Frappuccino"
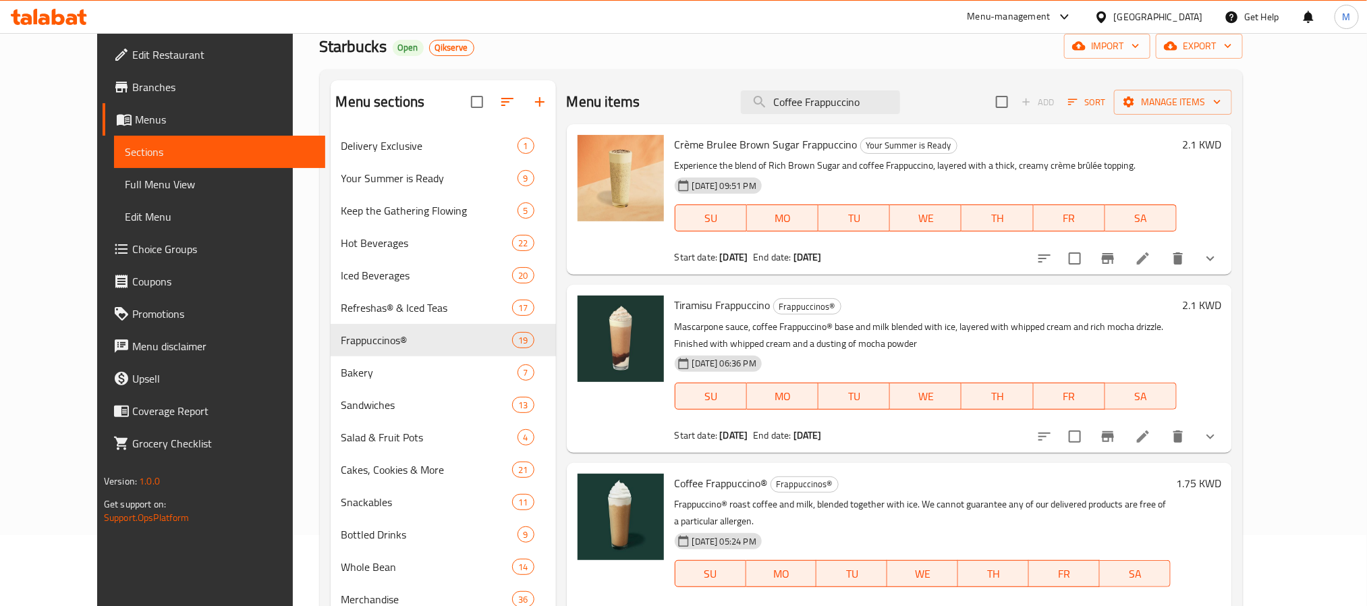
scroll to position [189, 0]
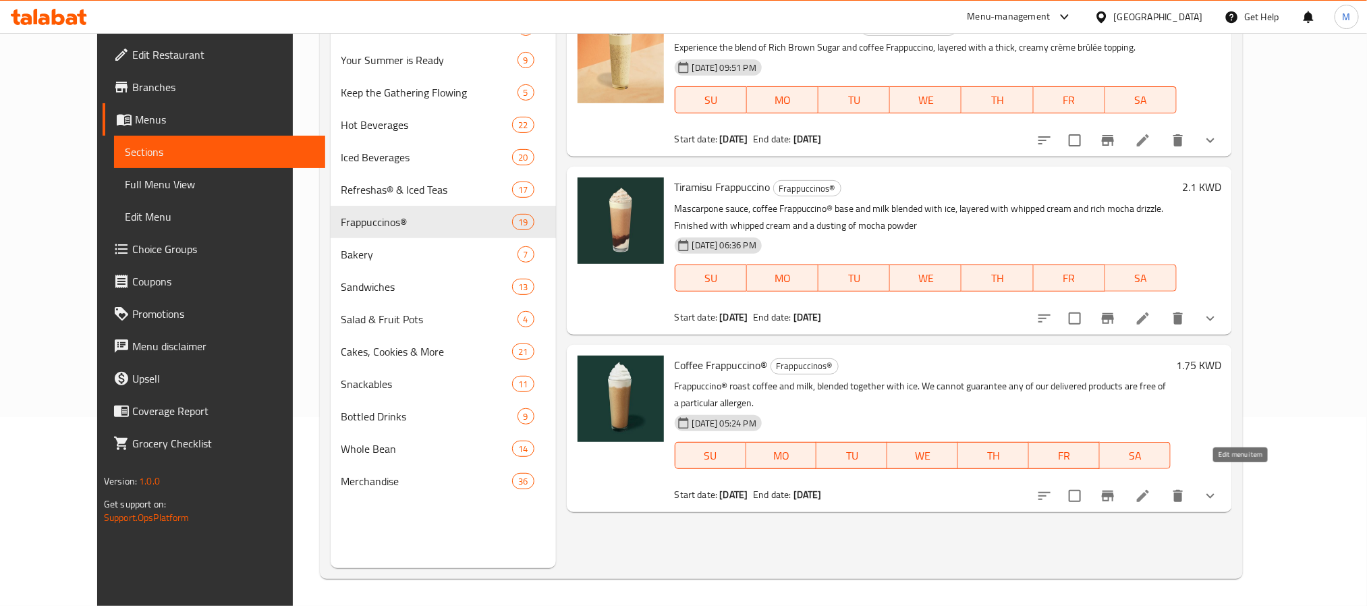
type input "Coffee Frappuccino"
click at [1149, 490] on icon at bounding box center [1143, 496] width 12 height 12
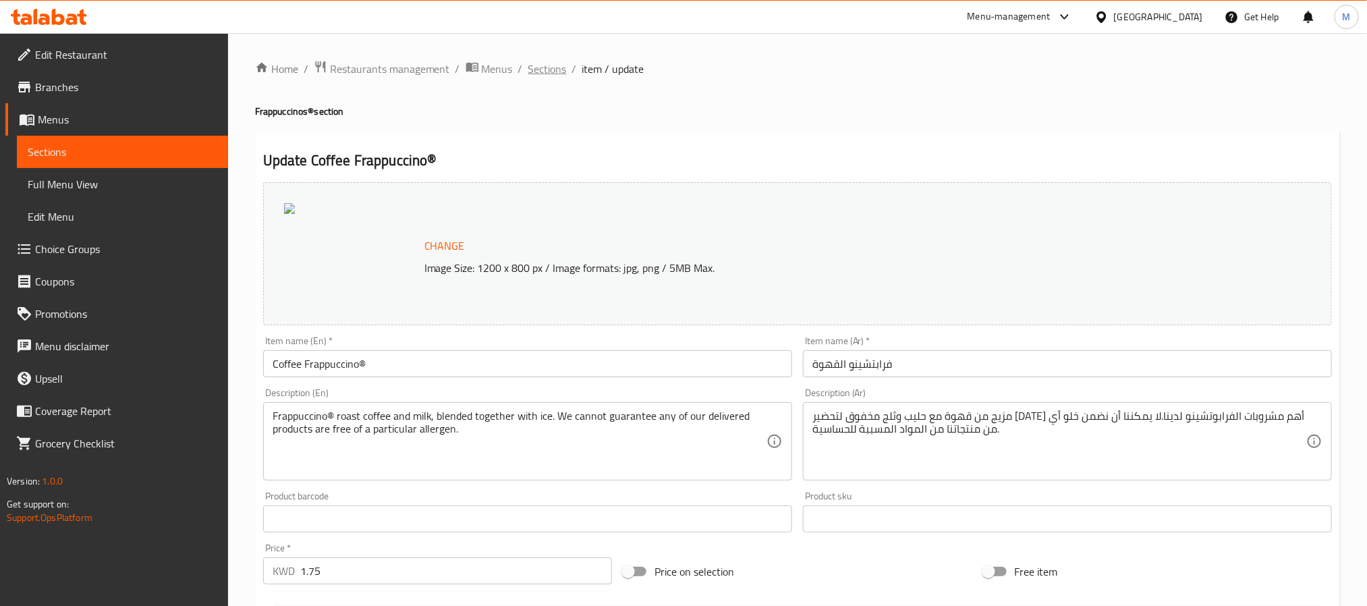
click at [534, 71] on span "Sections" at bounding box center [547, 69] width 38 height 16
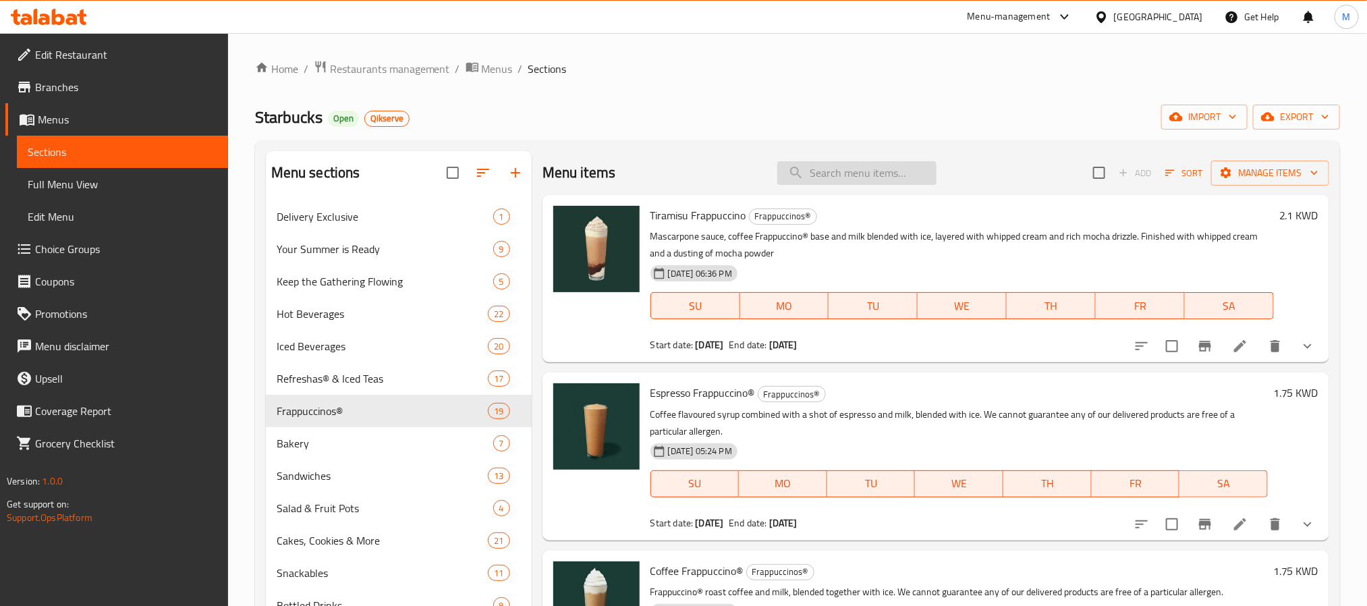
click at [865, 179] on input "search" at bounding box center [856, 173] width 159 height 24
paste input "Double Caramel Frappuccino"
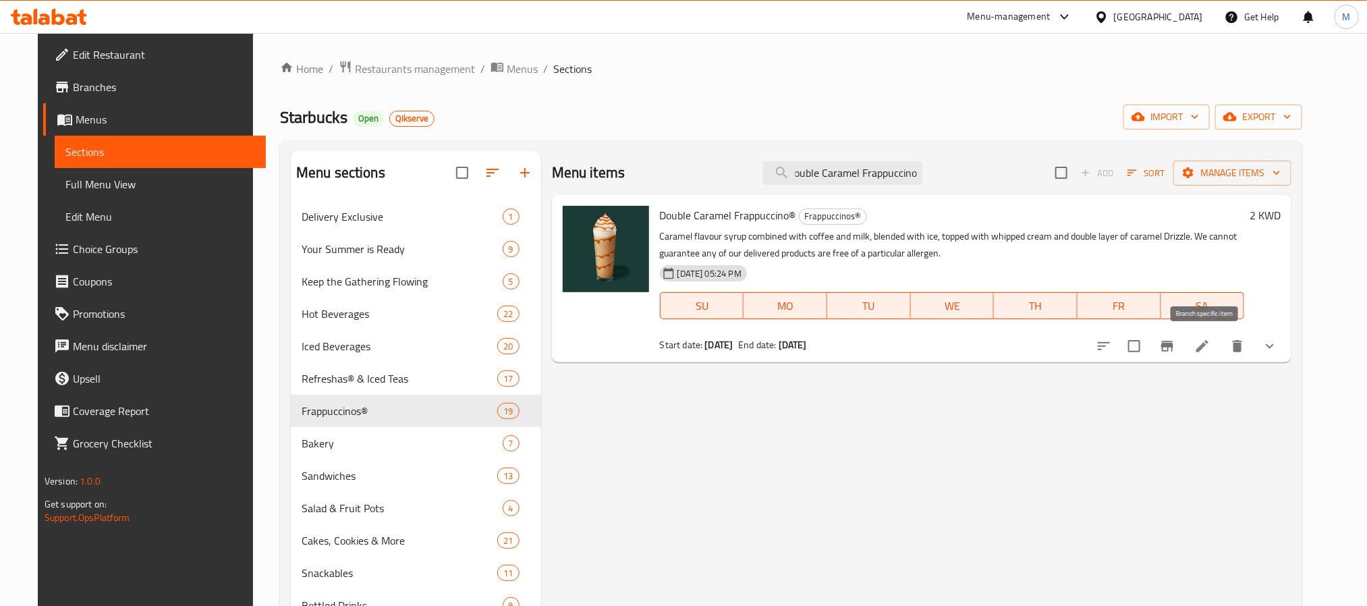
type input "Double Caramel Frappuccino"
click at [1210, 350] on icon at bounding box center [1202, 346] width 16 height 16
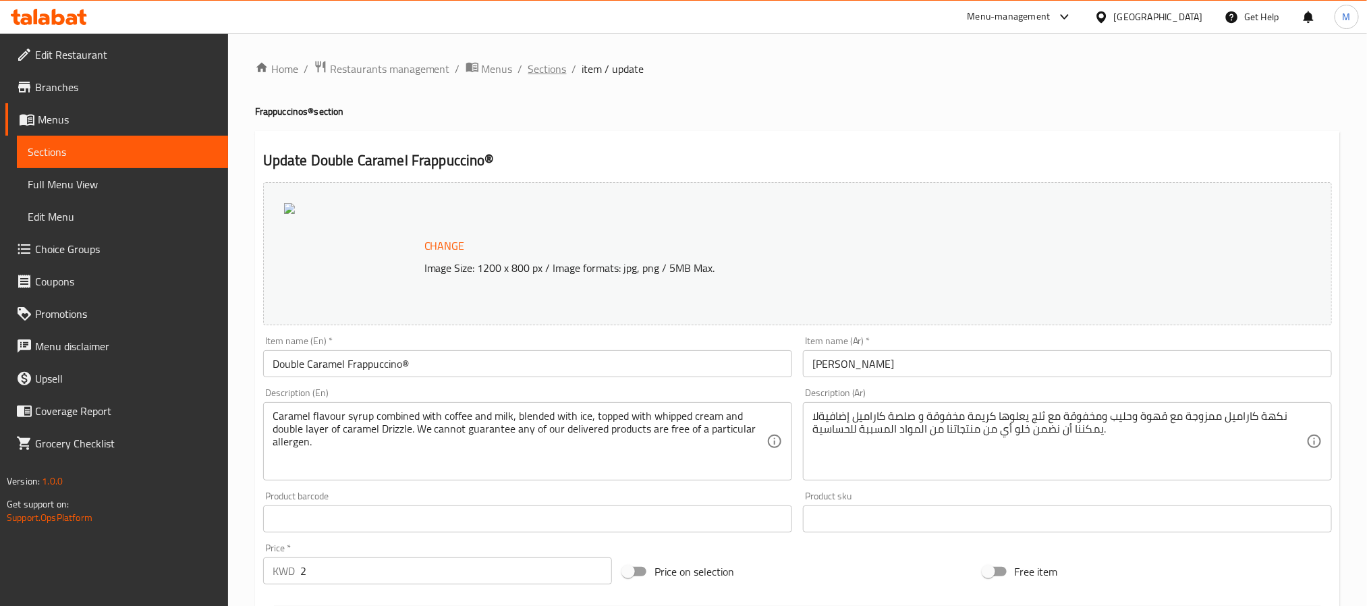
click at [531, 69] on span "Sections" at bounding box center [547, 69] width 38 height 16
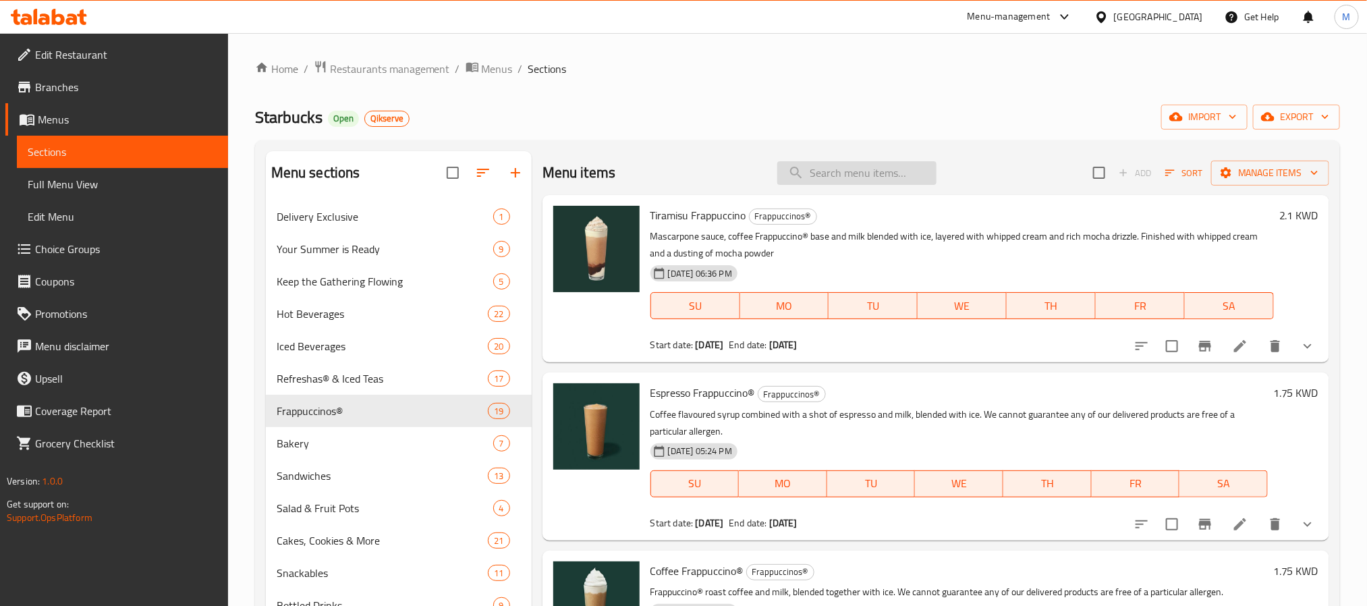
click at [832, 172] on input "search" at bounding box center [856, 173] width 159 height 24
paste input "White Chocolate Mocha Frappuccino"
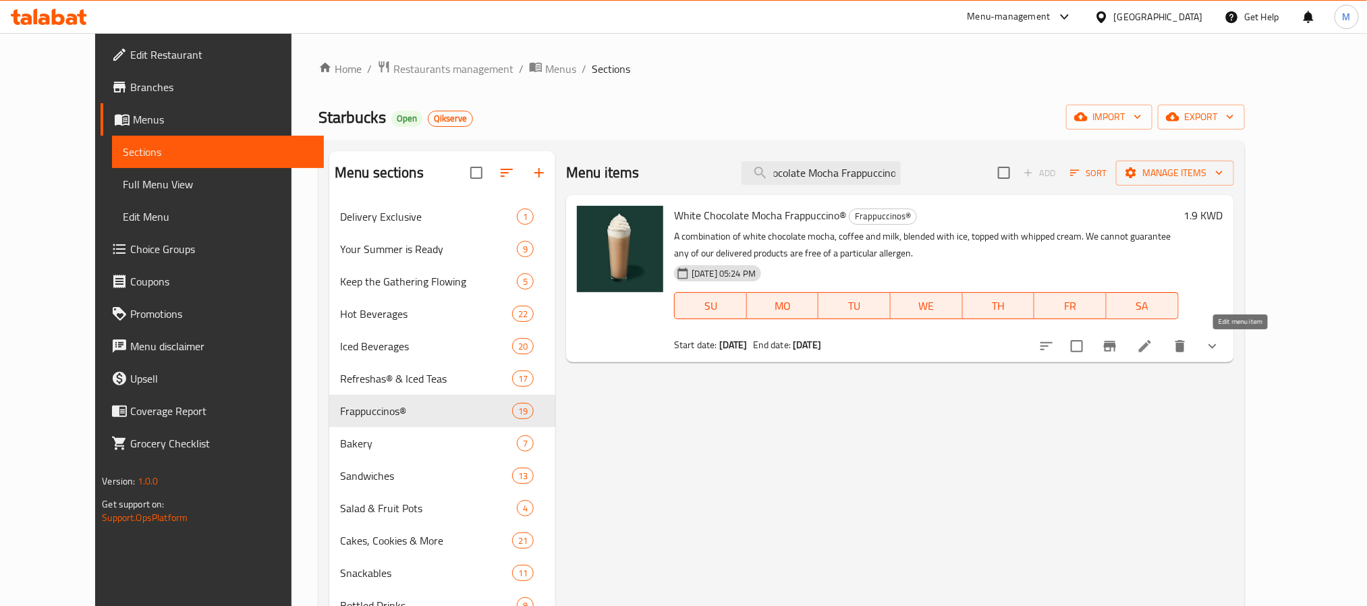
type input "White Chocolate Mocha Frappuccino"
click at [1151, 351] on icon at bounding box center [1145, 346] width 12 height 12
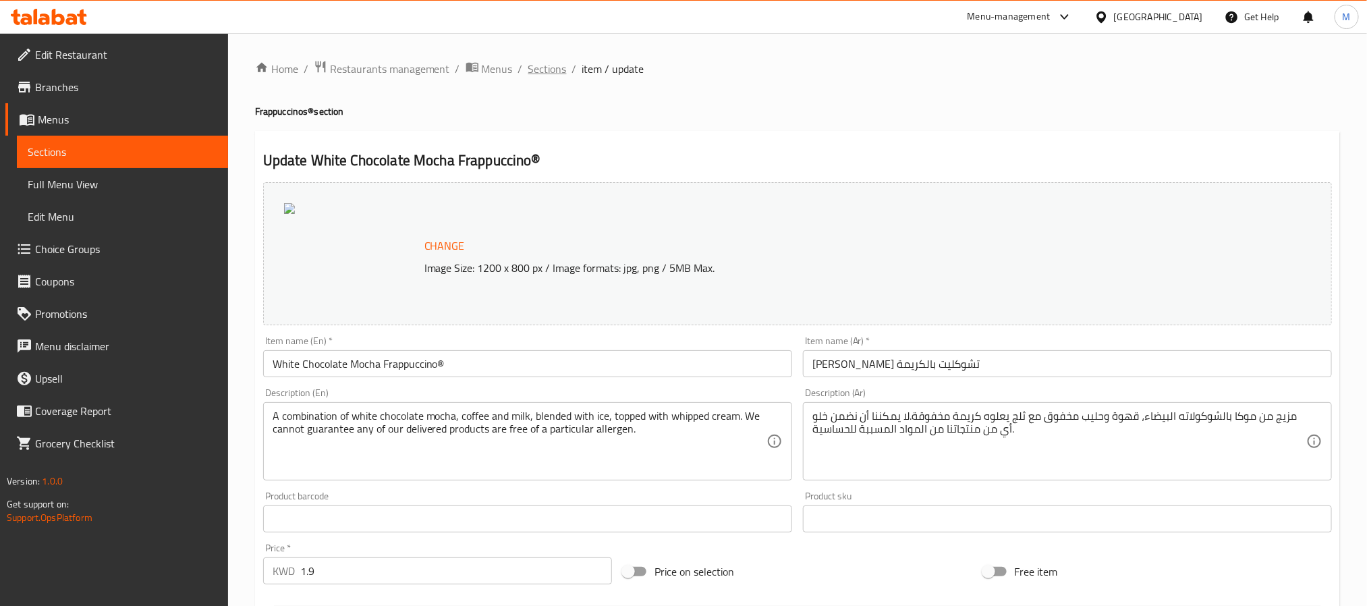
click at [543, 61] on span "Sections" at bounding box center [547, 69] width 38 height 16
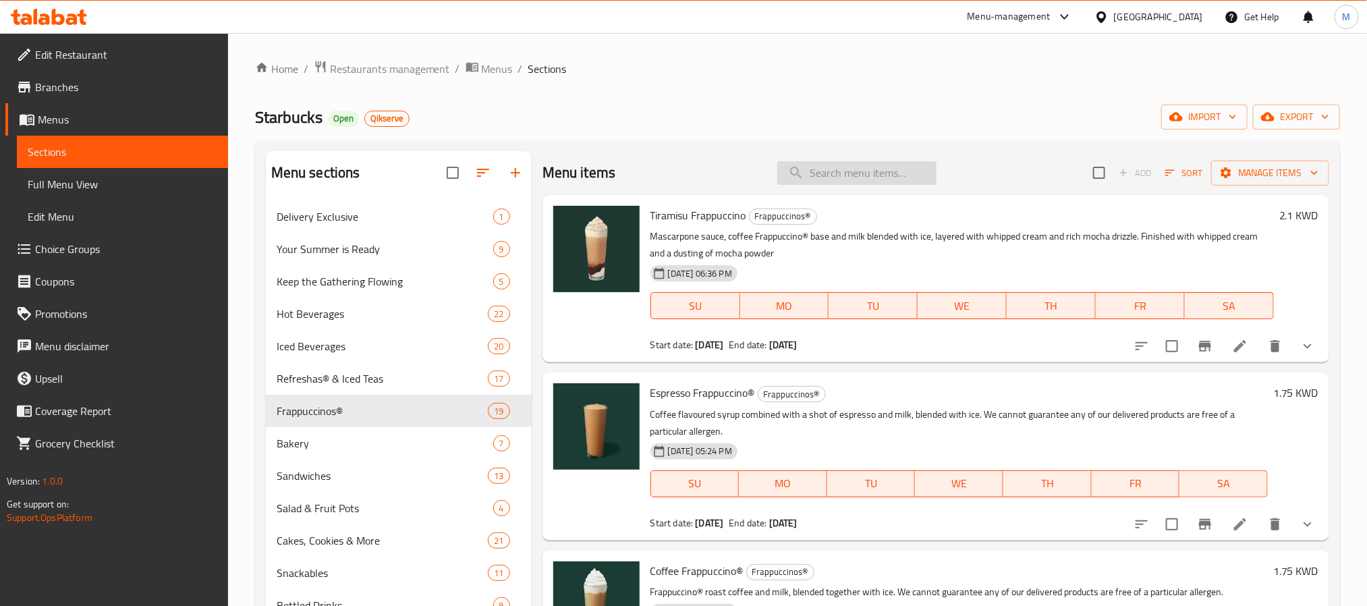
click at [834, 173] on input "search" at bounding box center [856, 173] width 159 height 24
paste input "[PERSON_NAME]"
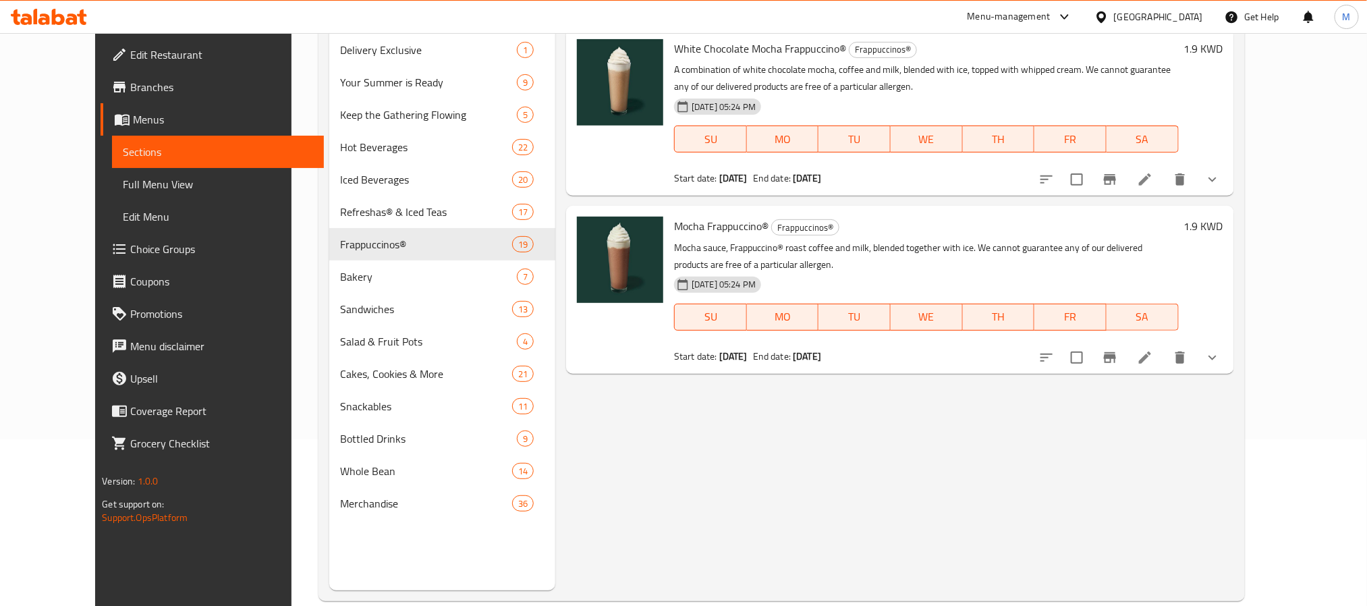
scroll to position [189, 0]
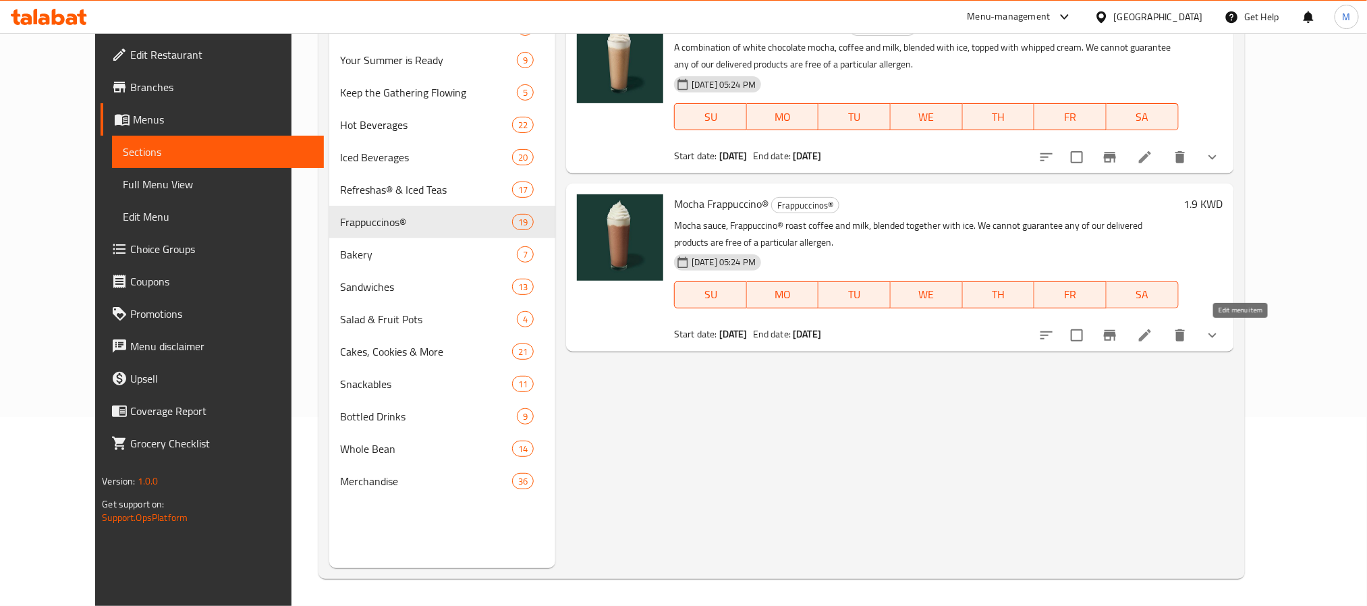
type input "[PERSON_NAME]"
click at [1153, 328] on icon at bounding box center [1145, 335] width 16 height 16
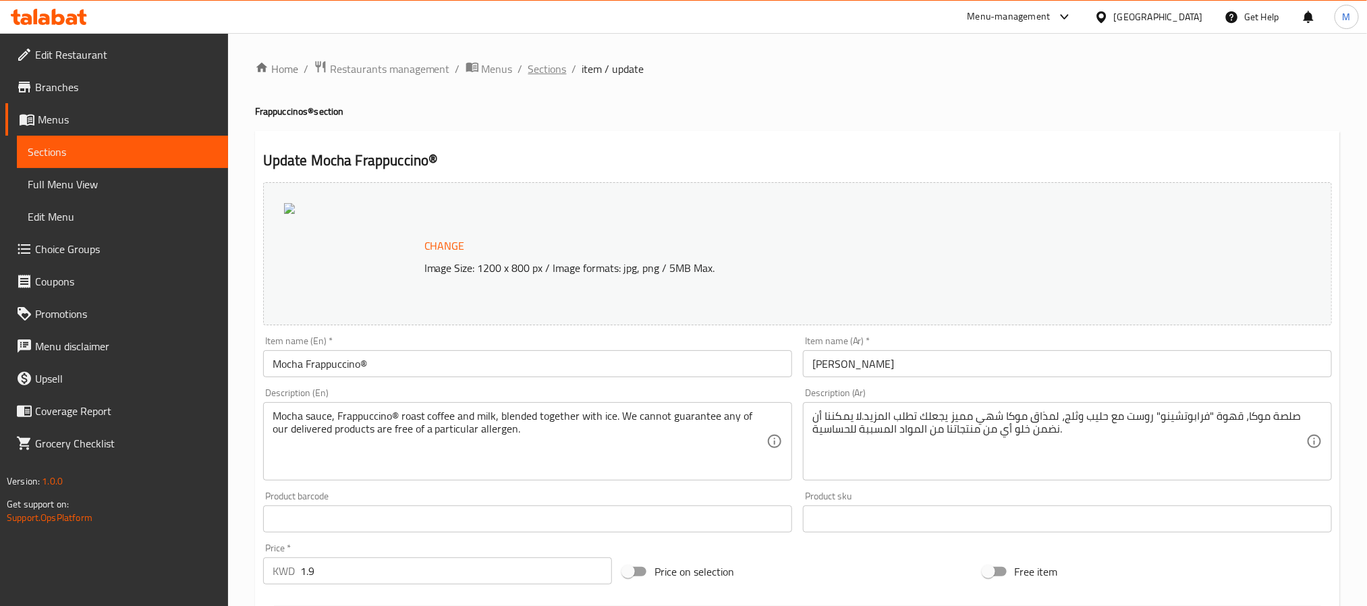
click at [541, 77] on span "Sections" at bounding box center [547, 69] width 38 height 16
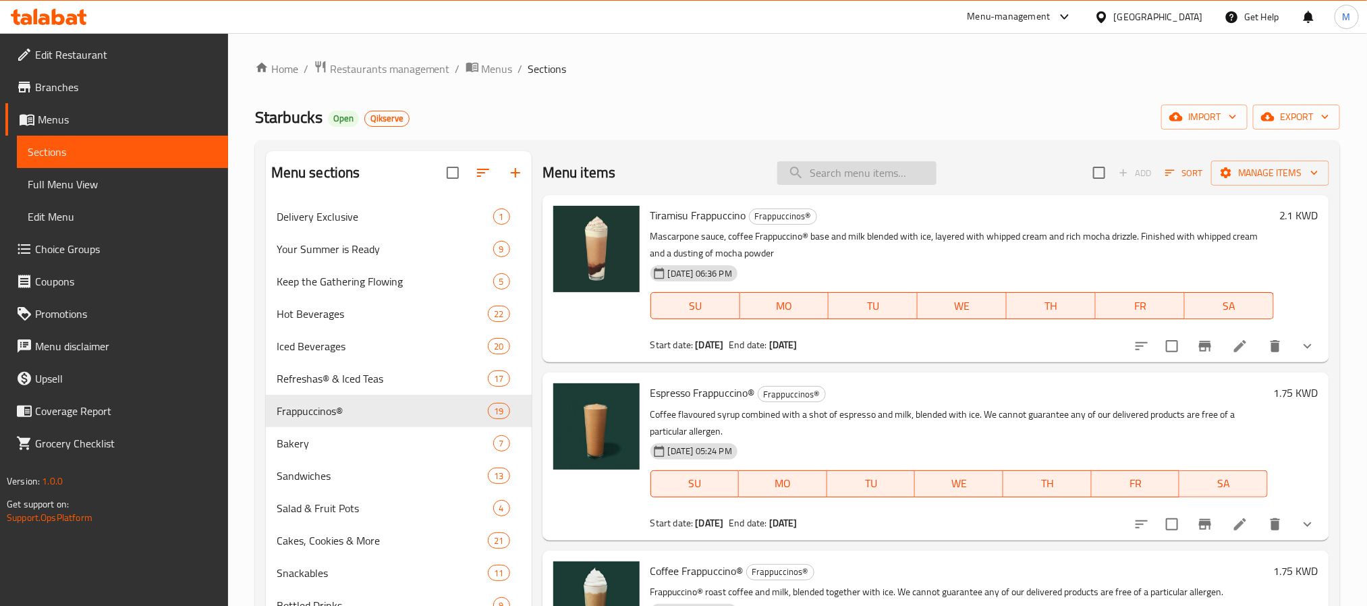
click at [843, 173] on input "search" at bounding box center [856, 173] width 159 height 24
paste input "Java Chip Frappuccino"
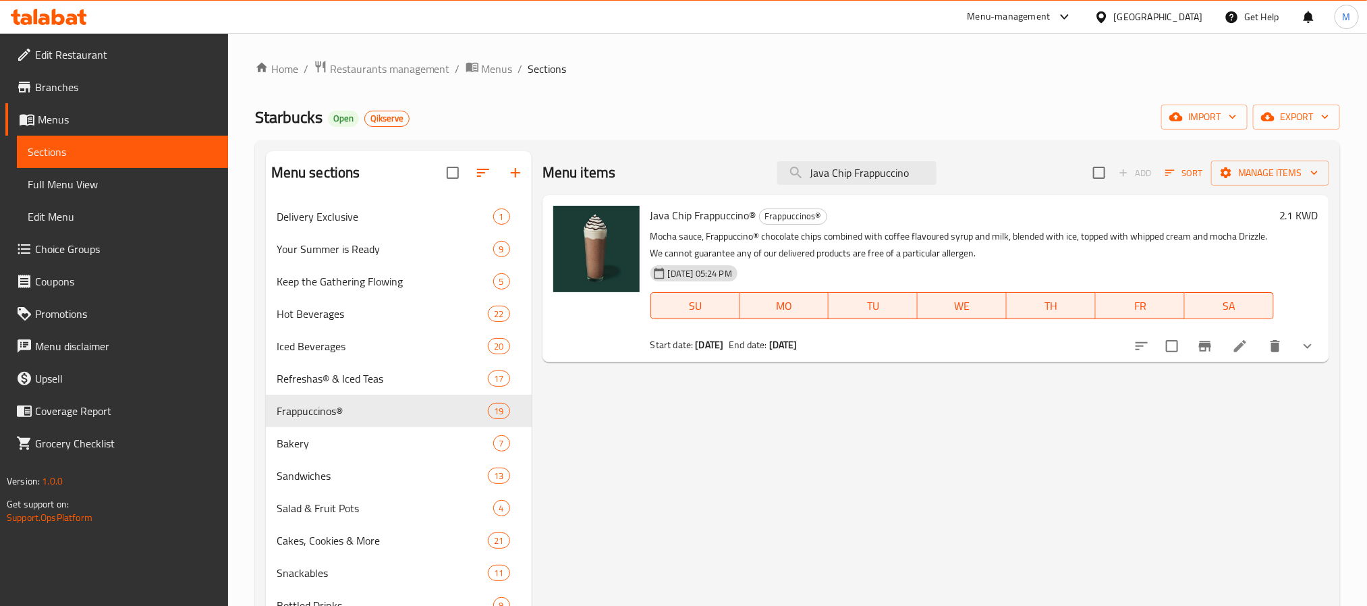
type input "Java Chip Frappuccino"
click at [1243, 352] on icon at bounding box center [1240, 346] width 16 height 16
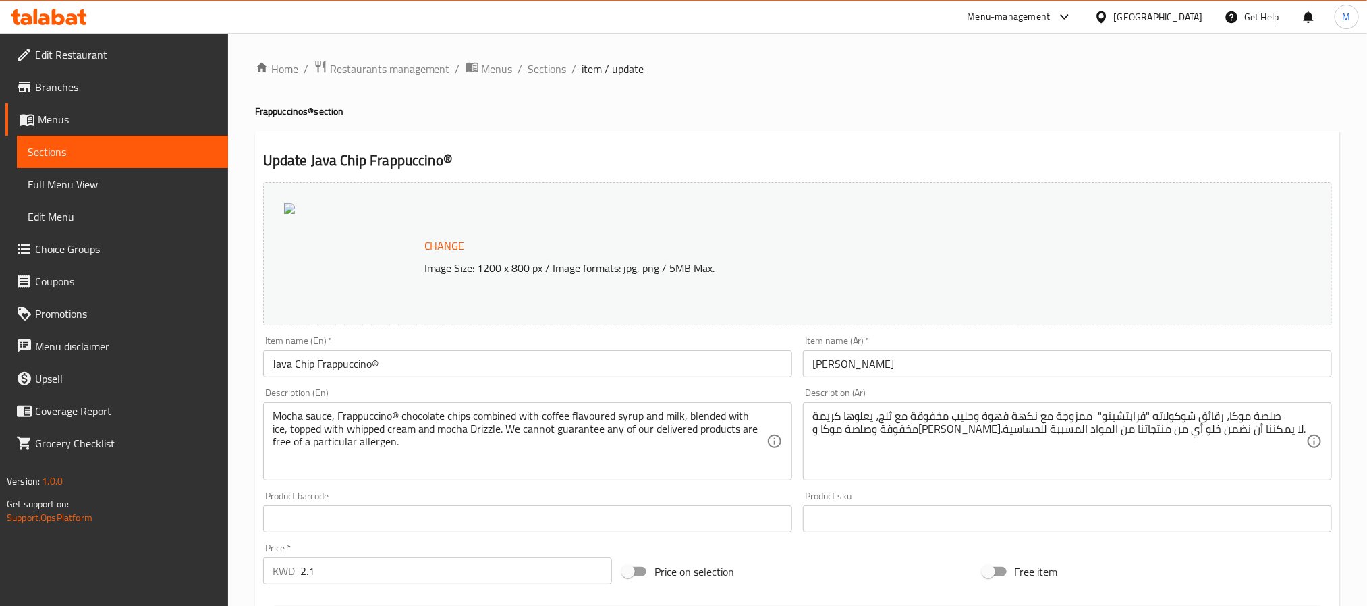
click at [550, 69] on span "Sections" at bounding box center [547, 69] width 38 height 16
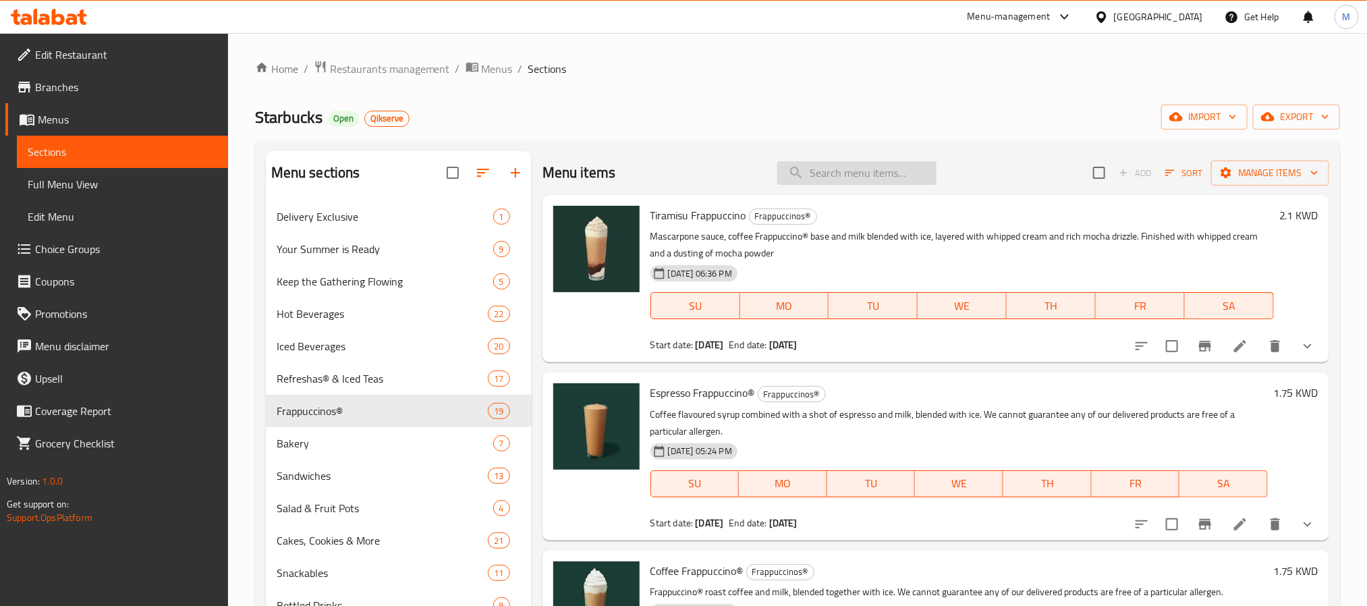
click at [820, 163] on input "search" at bounding box center [856, 173] width 159 height 24
paste input "White Chocolate Mocha Chip Frappuccino"
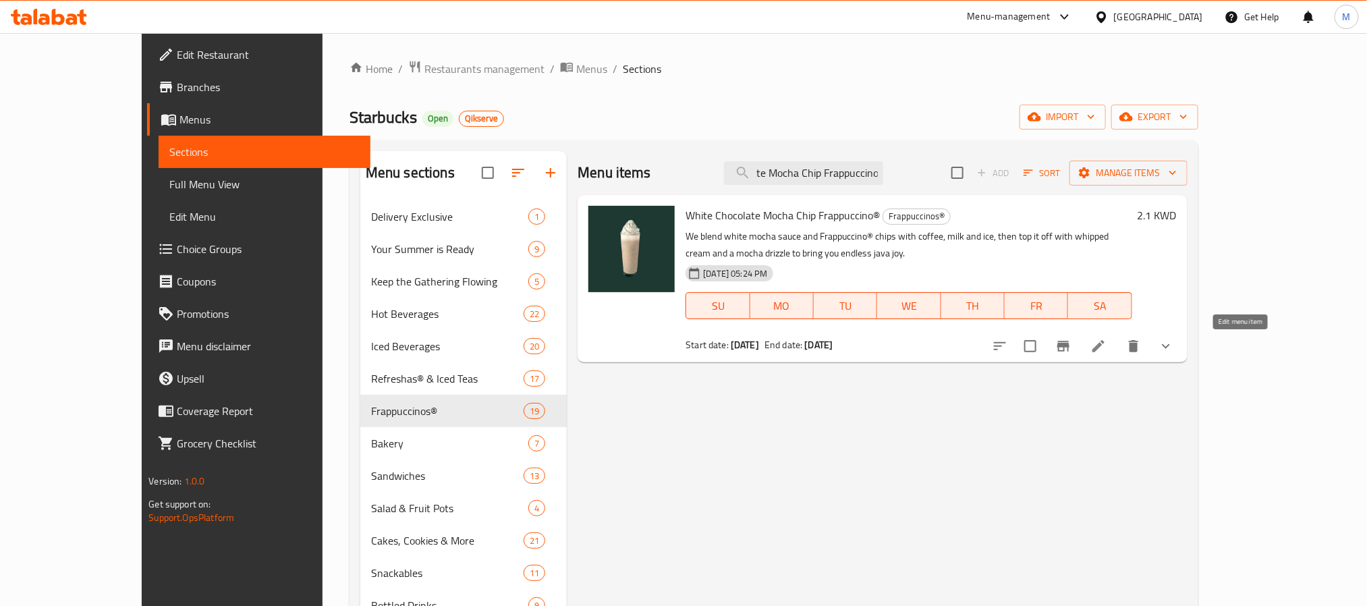
type input "White Chocolate Mocha Chip Frappuccino"
click at [1104, 351] on icon at bounding box center [1098, 346] width 12 height 12
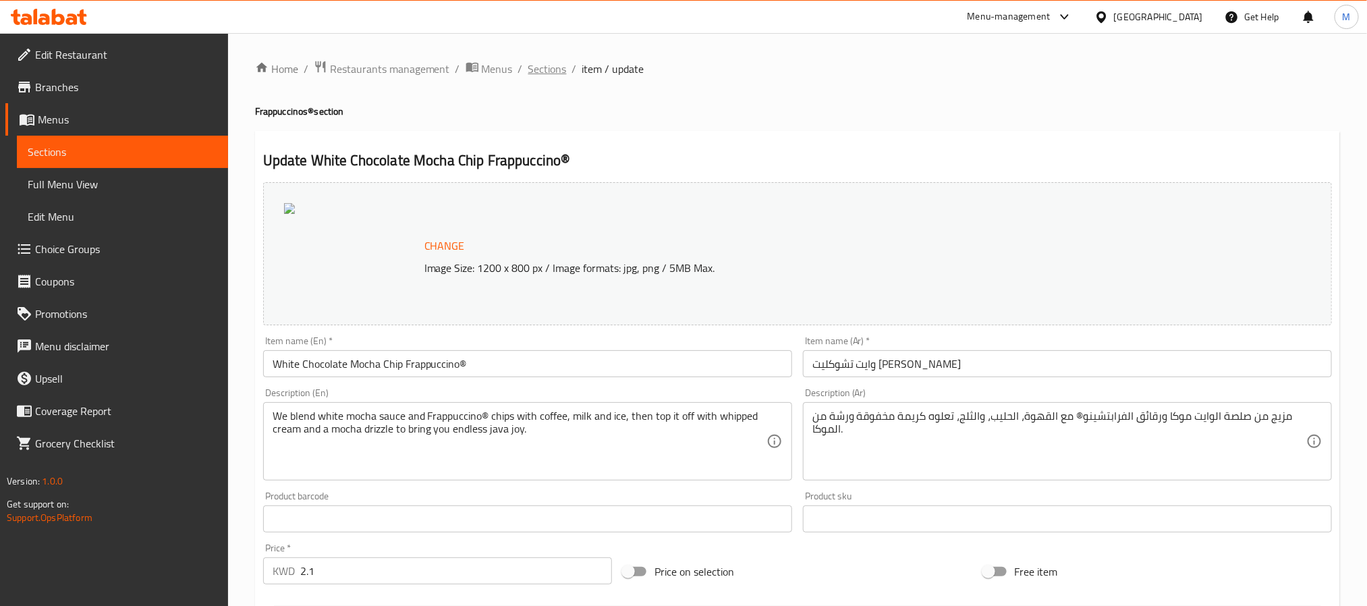
click at [561, 76] on span "Sections" at bounding box center [547, 69] width 38 height 16
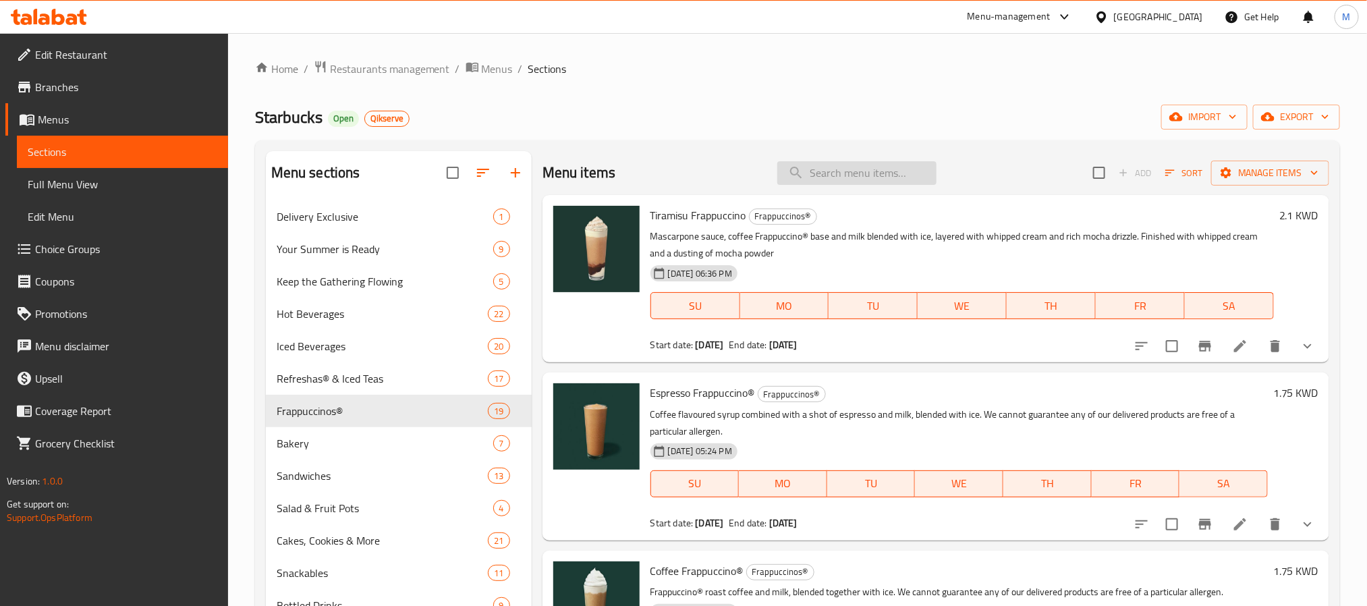
click at [835, 166] on input "search" at bounding box center [856, 173] width 159 height 24
paste input "Dulce De Leche Frappuccino"
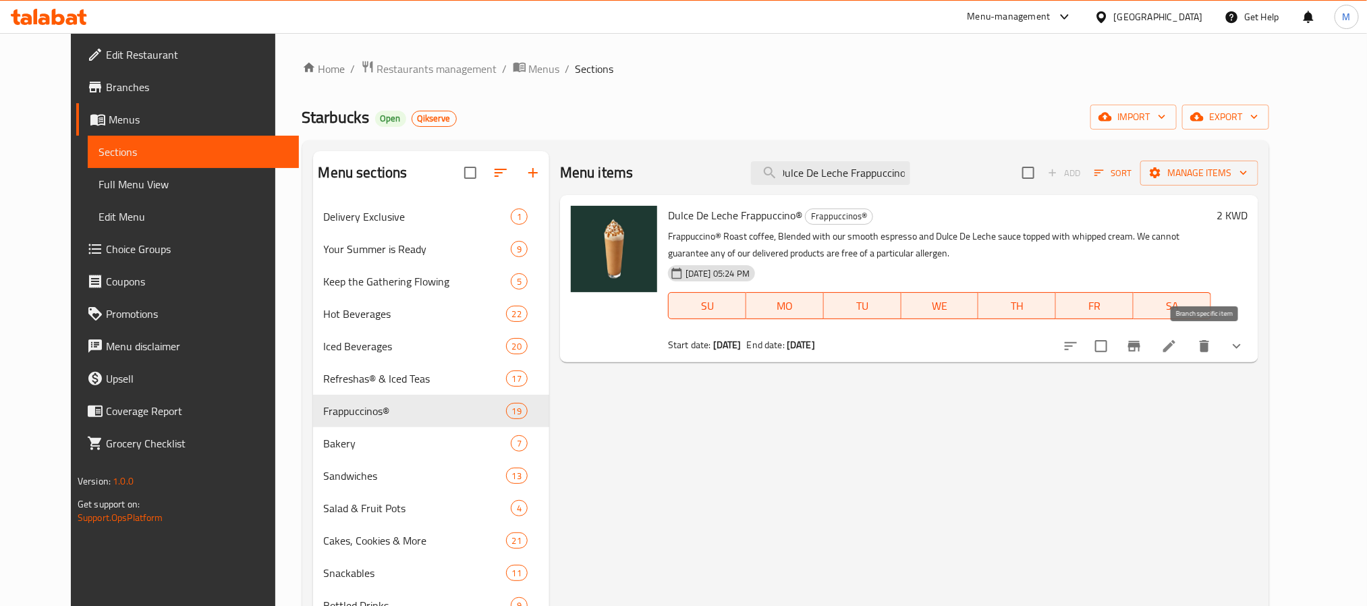
type input "Dulce De Leche Frappuccino"
click at [1177, 344] on icon at bounding box center [1169, 346] width 16 height 16
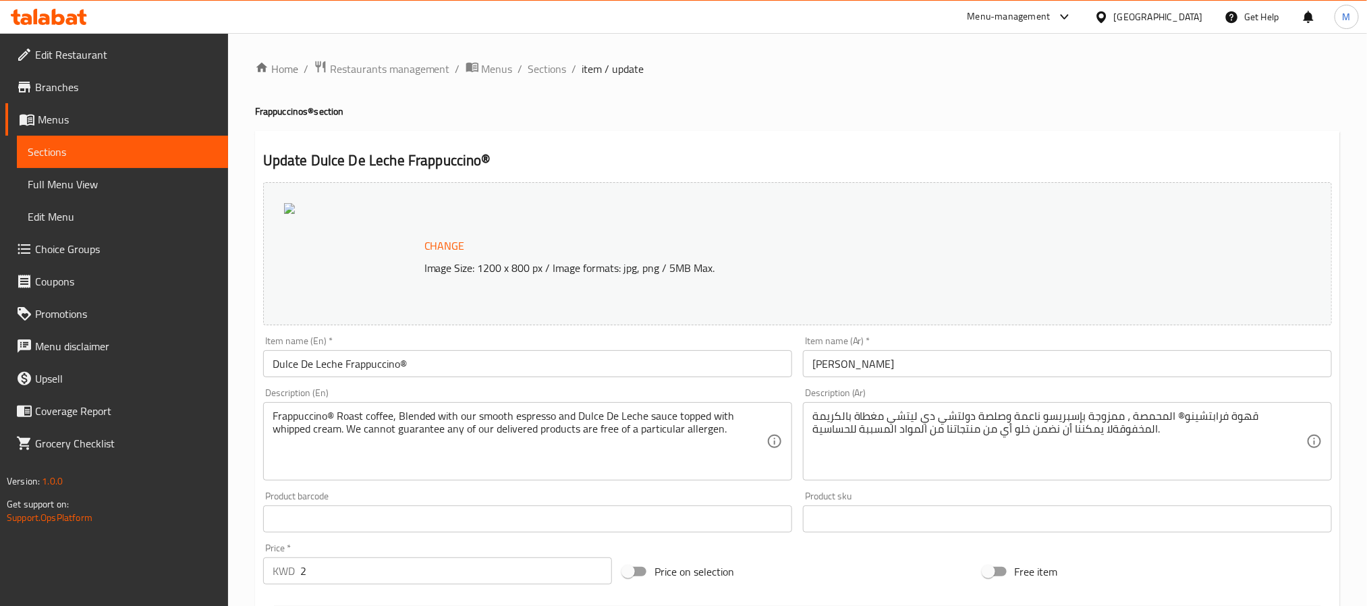
click at [110, 95] on link "Branches" at bounding box center [116, 87] width 223 height 32
